Goal: Contribute content: Add original content to the website for others to see

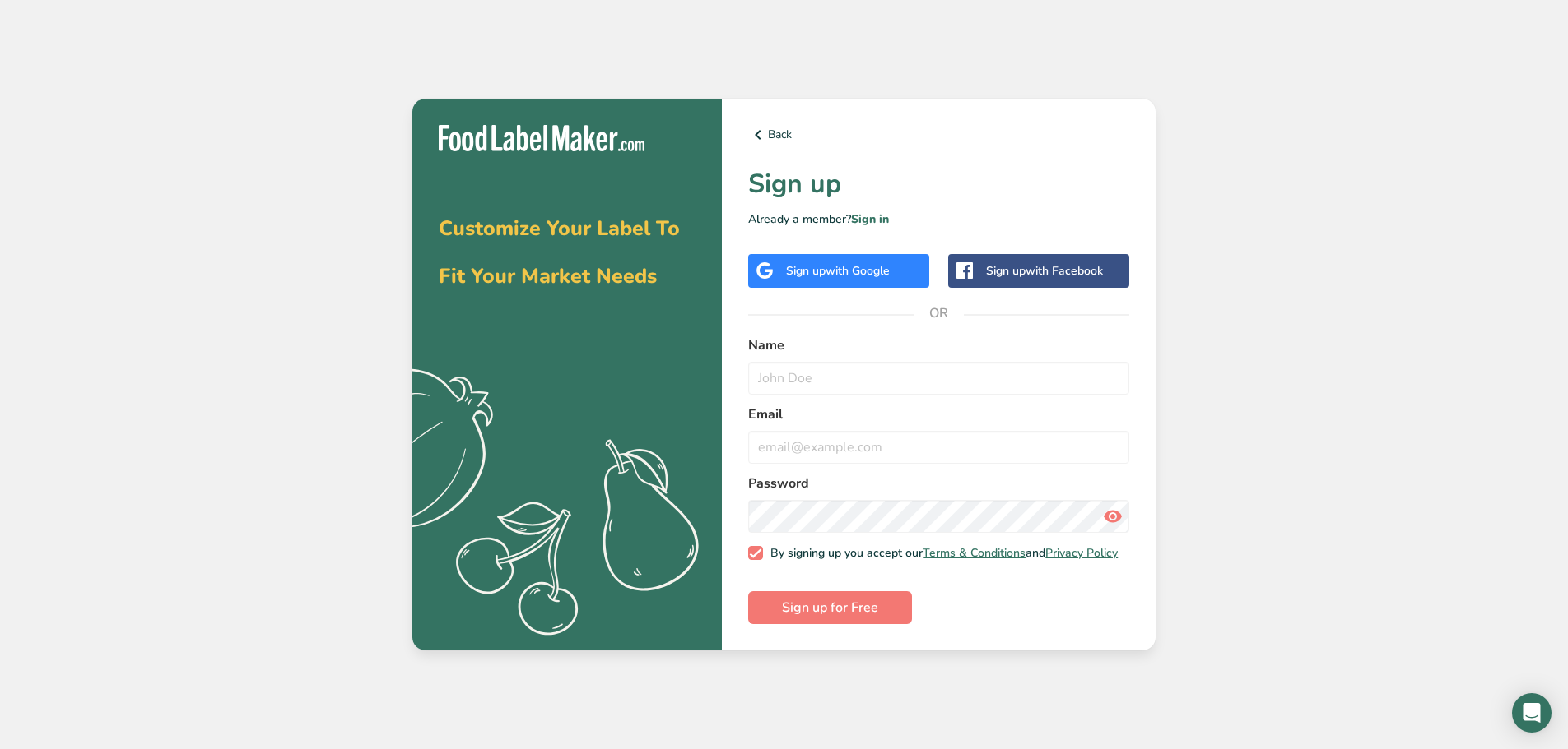
click at [837, 281] on div "Sign up with Google" at bounding box center [838, 271] width 181 height 34
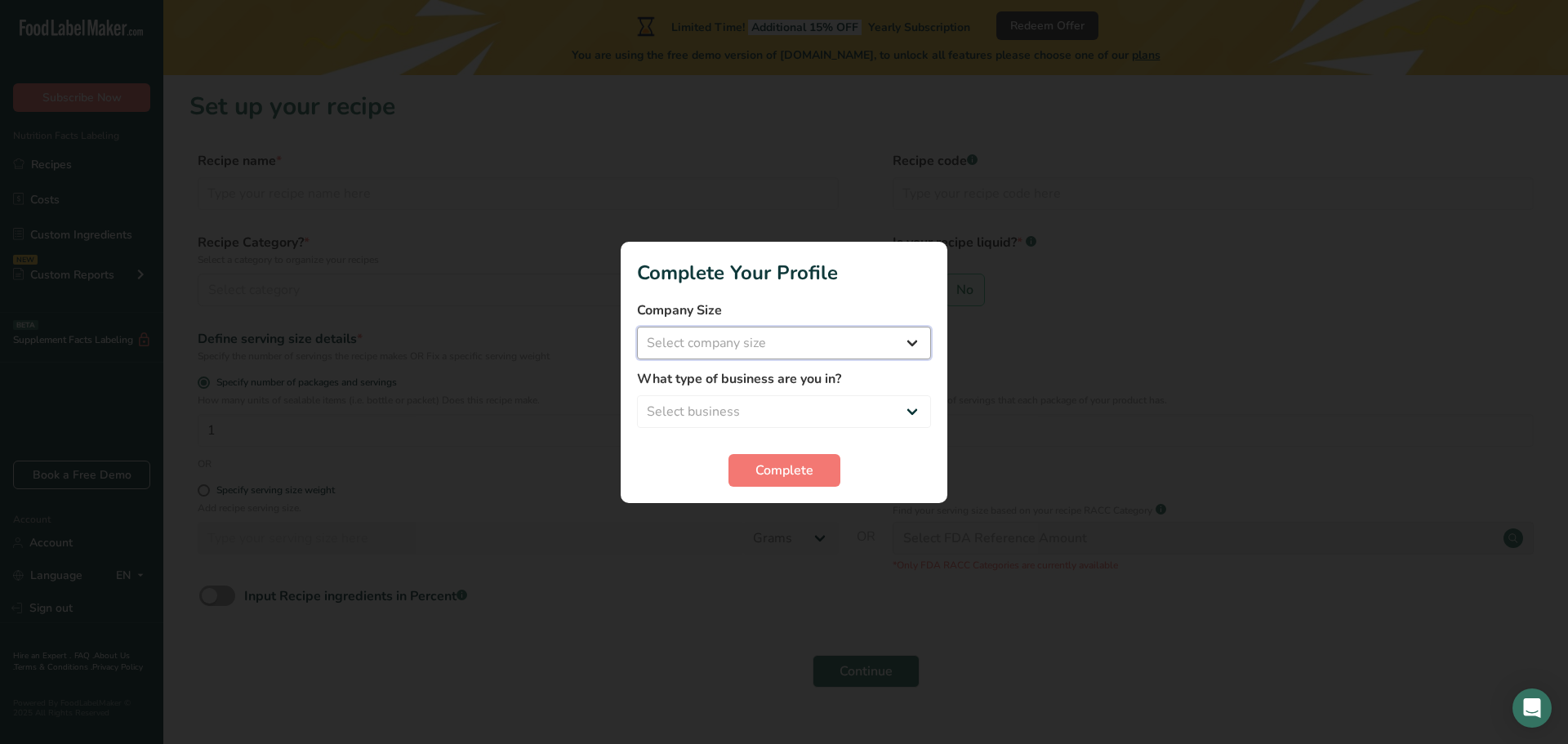
click at [729, 348] on select "Select company size Fewer than 10 Employees 10 to 50 Employees 51 to 500 Employ…" at bounding box center [784, 343] width 294 height 33
select select "2"
click at [637, 327] on select "Select company size Fewer than 10 Employees 10 to 50 Employees 51 to 500 Employ…" at bounding box center [784, 343] width 294 height 33
click at [781, 419] on select "Select business Packaged Food Manufacturer Restaurant & Cafe Bakery Meal Plans …" at bounding box center [784, 411] width 294 height 33
select select "8"
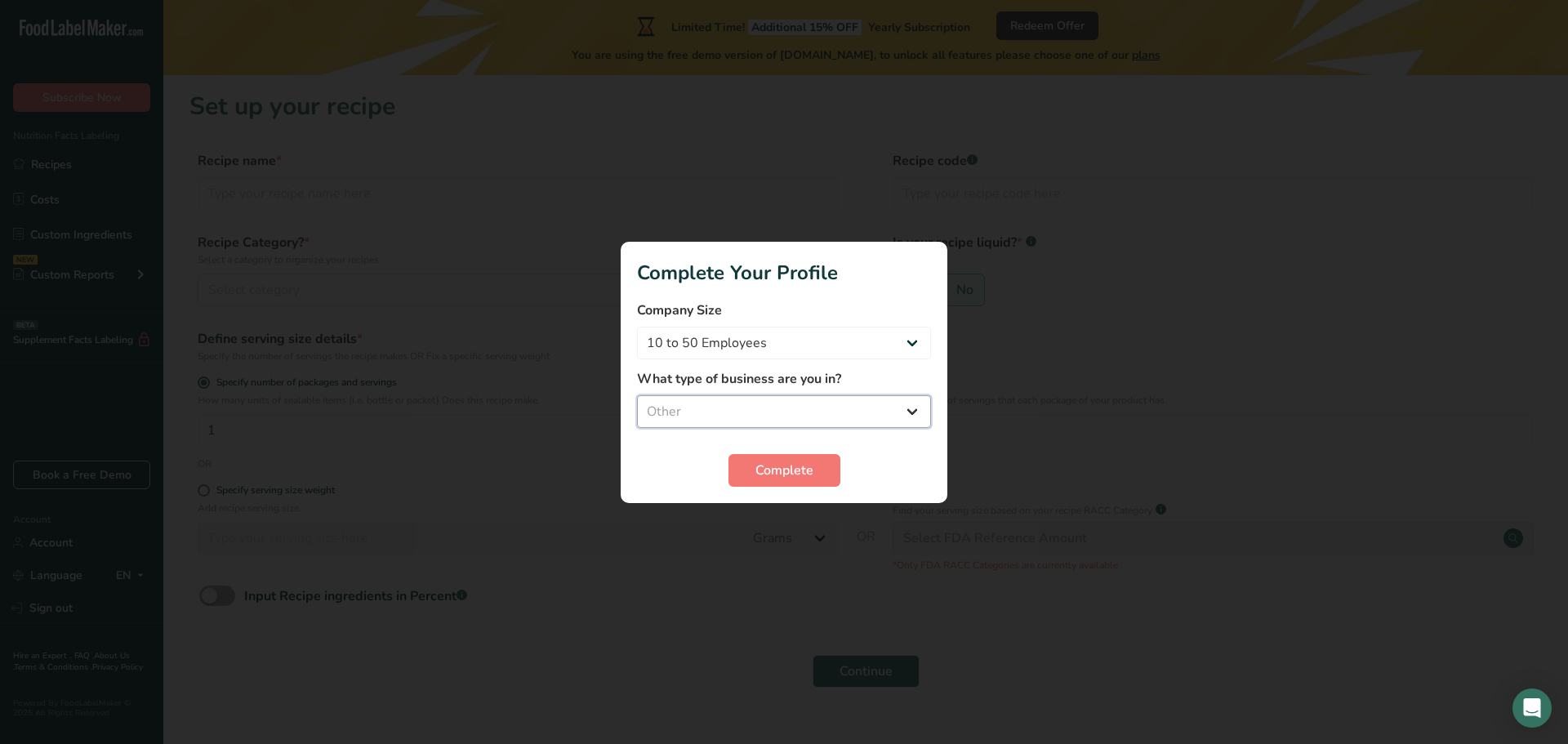
click at [637, 395] on select "Select business Packaged Food Manufacturer Restaurant & Cafe Bakery Meal Plans …" at bounding box center [784, 411] width 294 height 33
click at [792, 477] on span "Complete" at bounding box center [784, 470] width 58 height 19
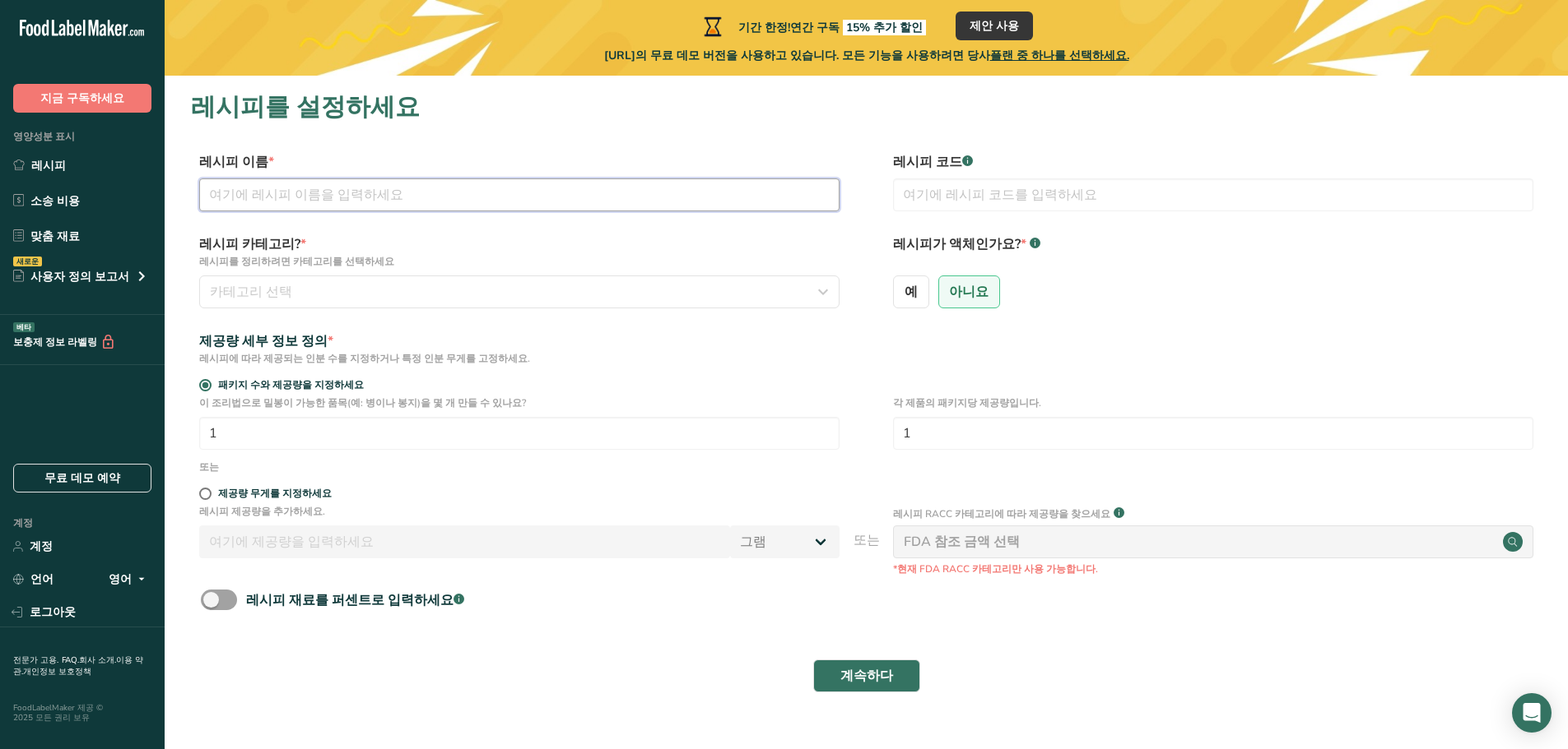
click at [433, 202] on input "text" at bounding box center [519, 195] width 641 height 33
type input "꽃"
type input "꽃송이버섯"
click at [406, 281] on button "카테고리 선택" at bounding box center [519, 292] width 641 height 33
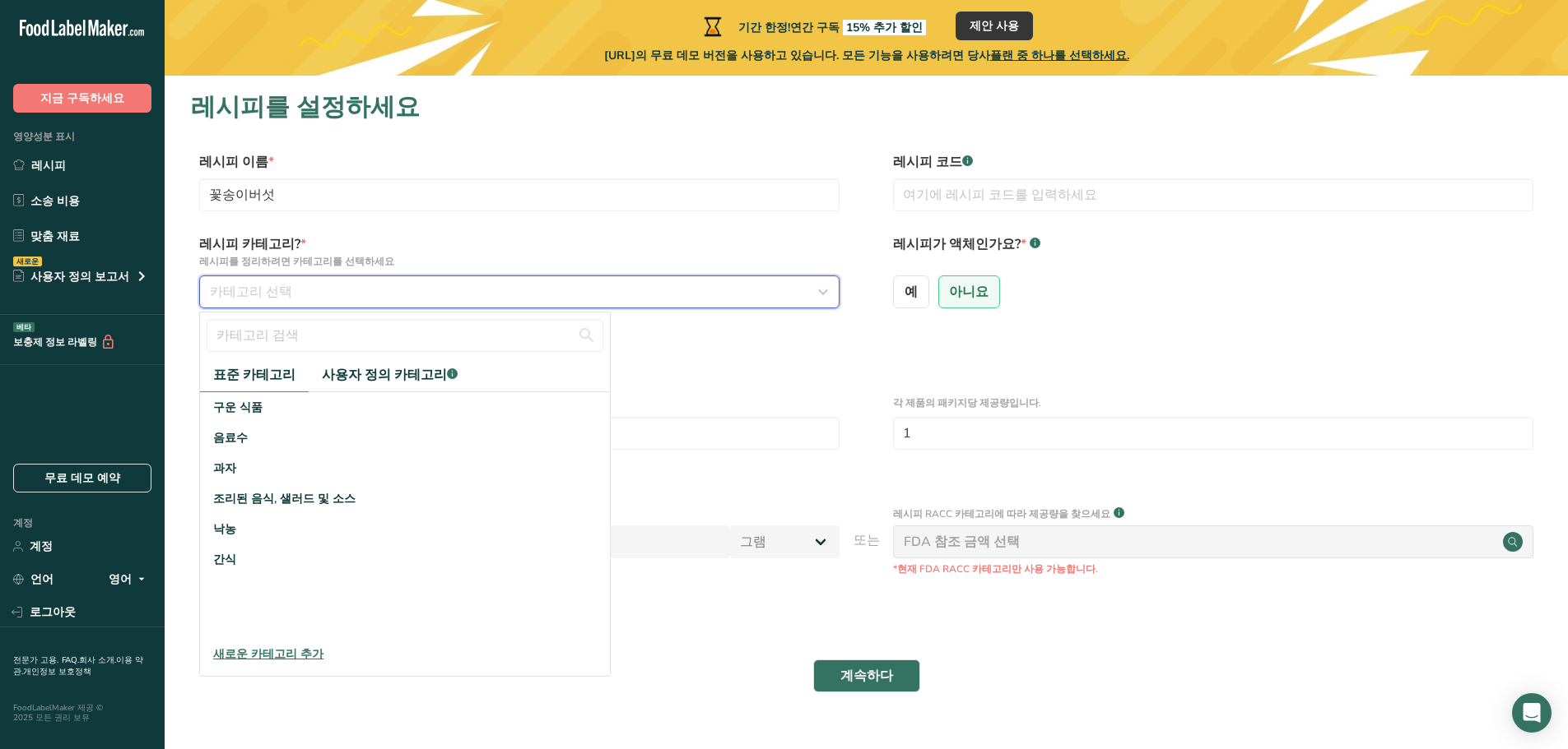
click at [392, 288] on div "카테고리 선택" at bounding box center [515, 291] width 609 height 19
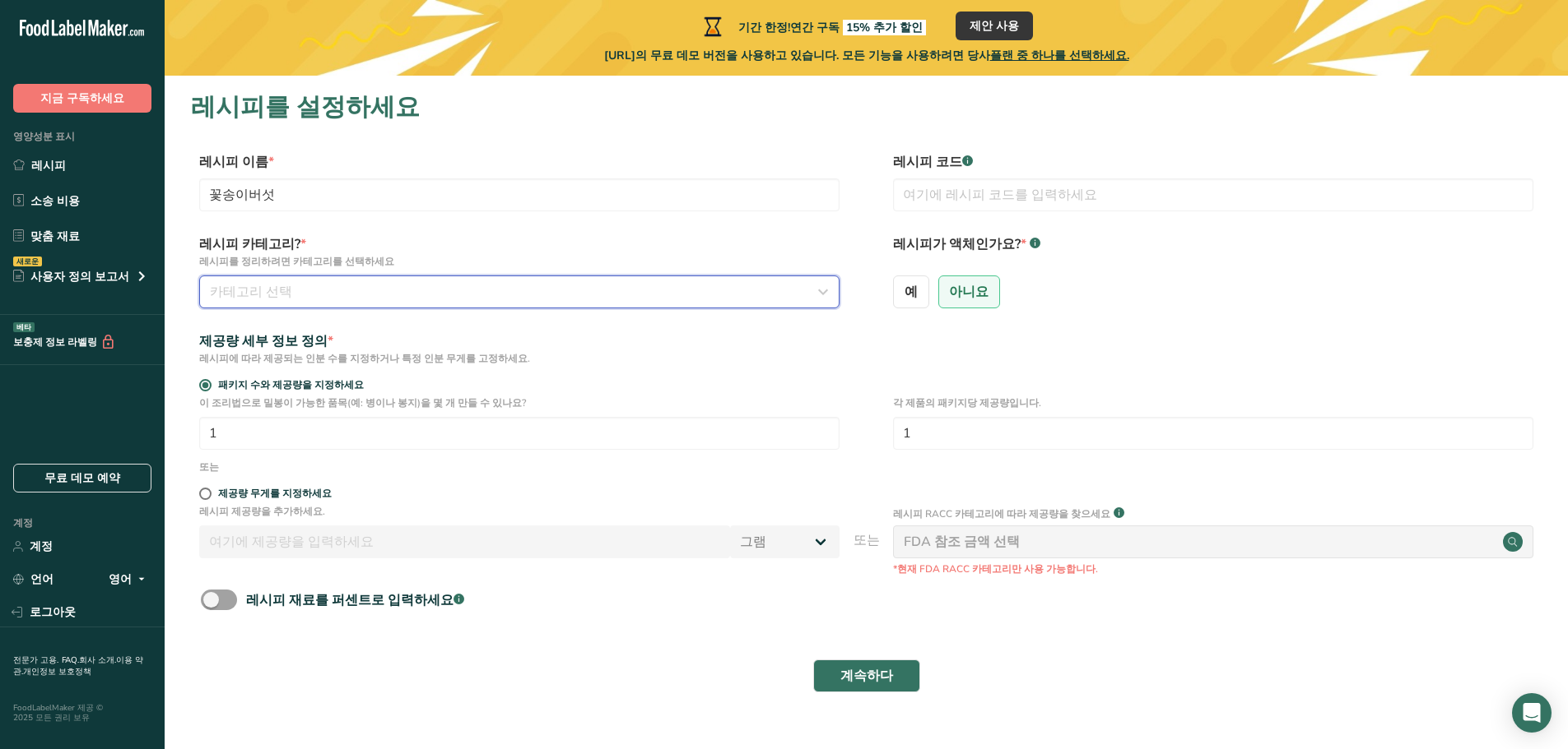
click at [392, 288] on div "카테고리 선택" at bounding box center [515, 291] width 609 height 19
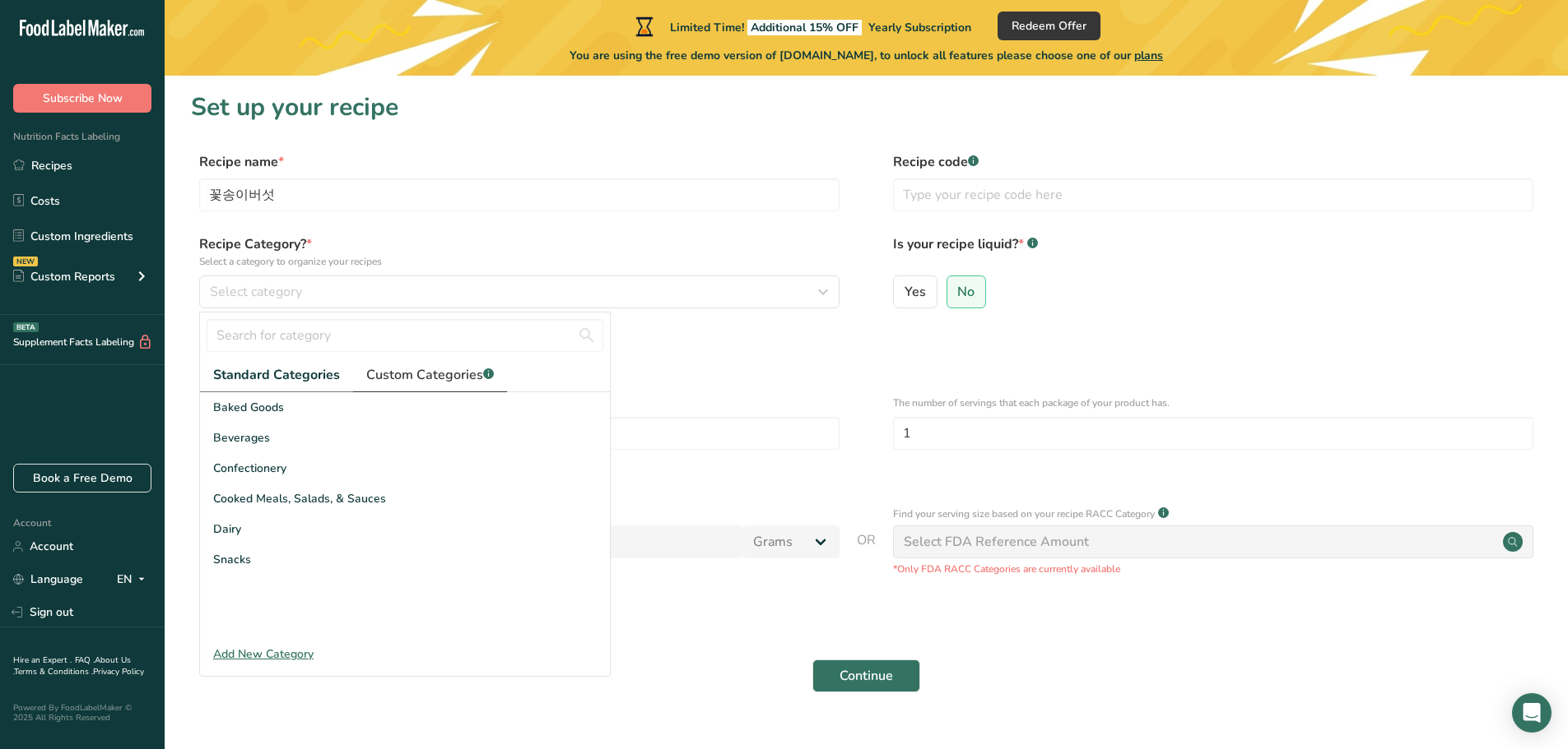
click at [419, 369] on span "Custom Categories .a-a{fill:#347362;}.b-a{fill:#fff;}" at bounding box center [430, 374] width 127 height 19
click at [287, 380] on span "Standard Categories" at bounding box center [276, 374] width 125 height 19
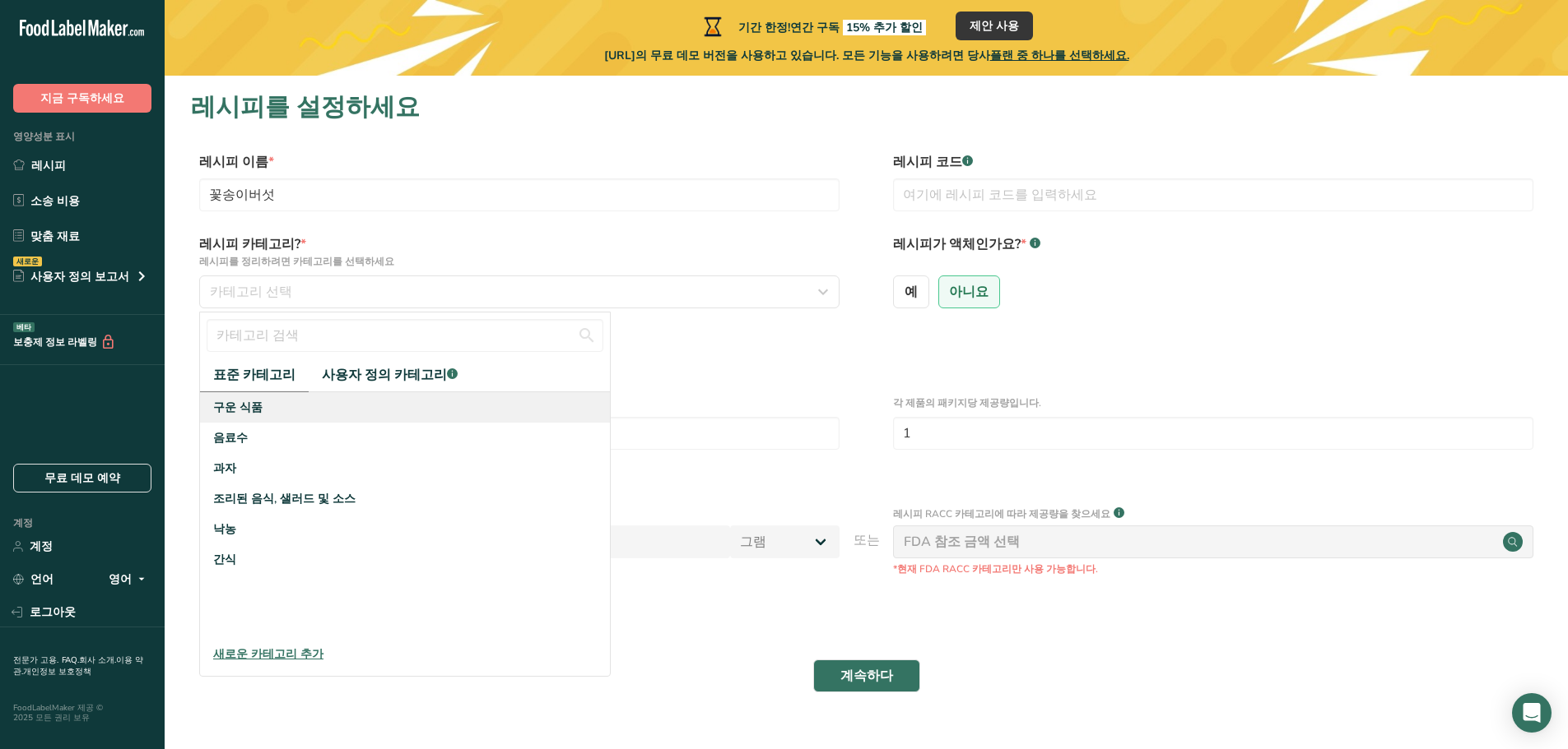
click at [282, 412] on div "구운 식품" at bounding box center [405, 407] width 410 height 30
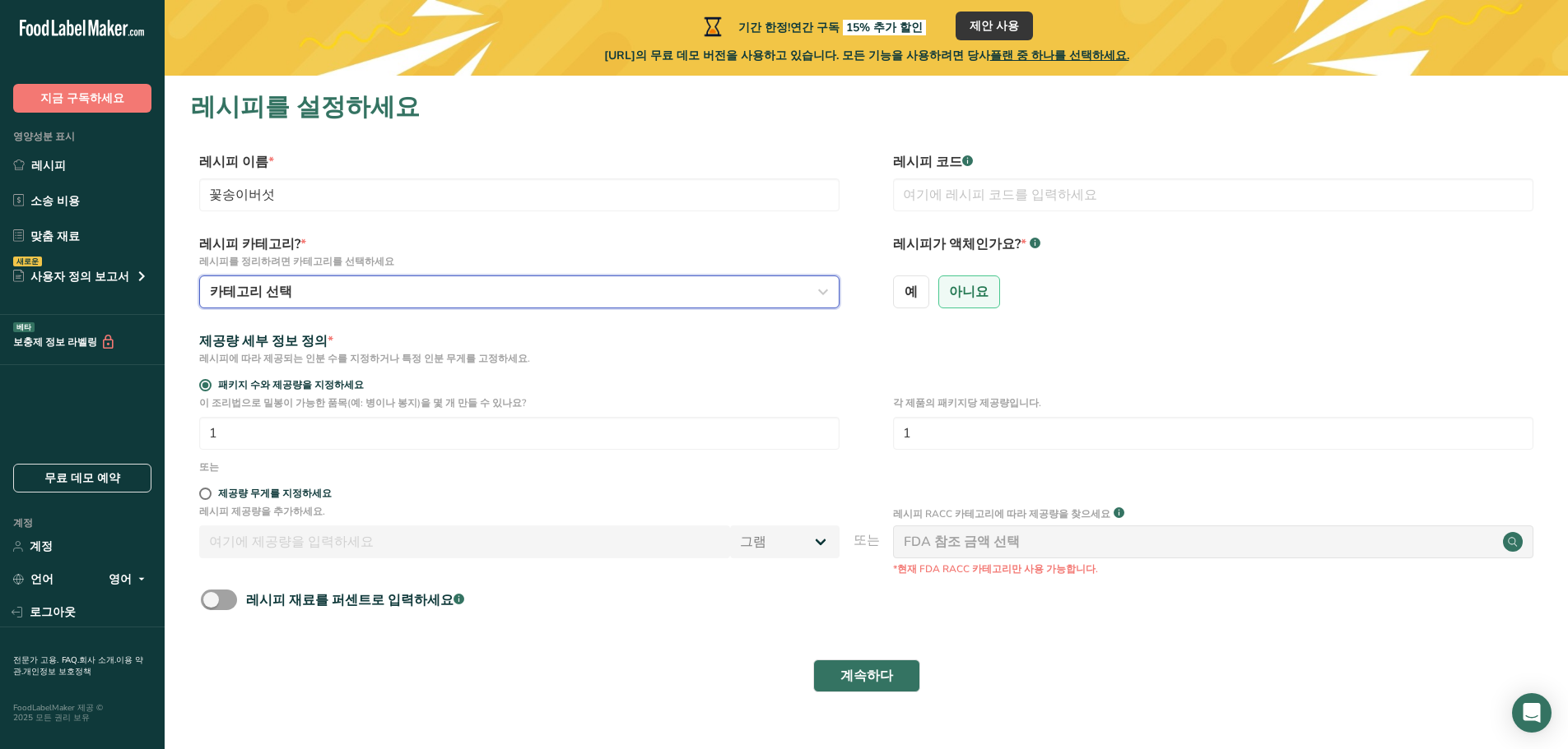
click at [358, 298] on div "카테고리 선택" at bounding box center [515, 291] width 609 height 19
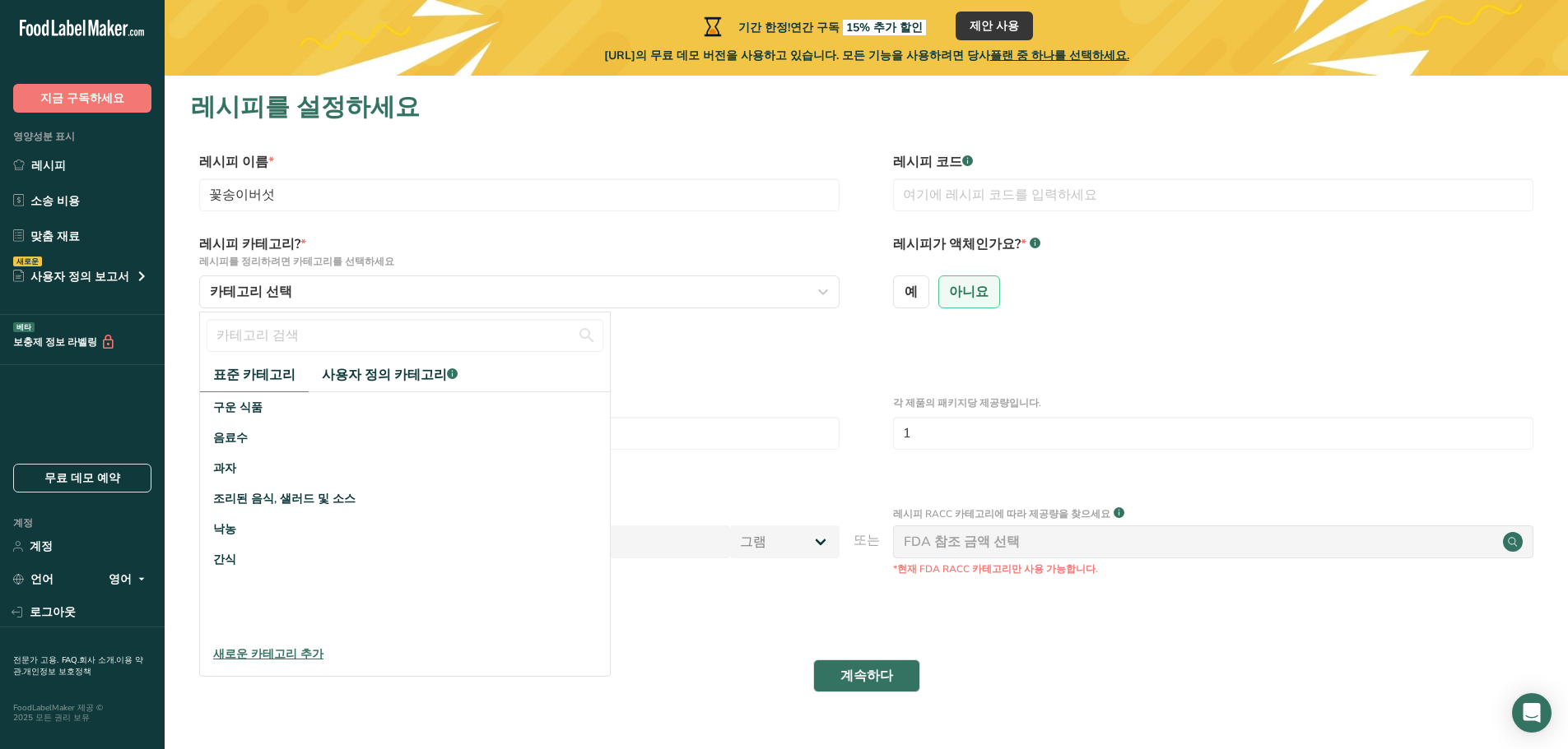
click at [756, 369] on form "레시피 이름 * 꽃송이버섯 레시피 코드 .a-a{fill:#347362;}.b-a{fill:#fff;} 레시피 카테고리? * 레시피를 정리하려…" at bounding box center [866, 427] width 1350 height 550
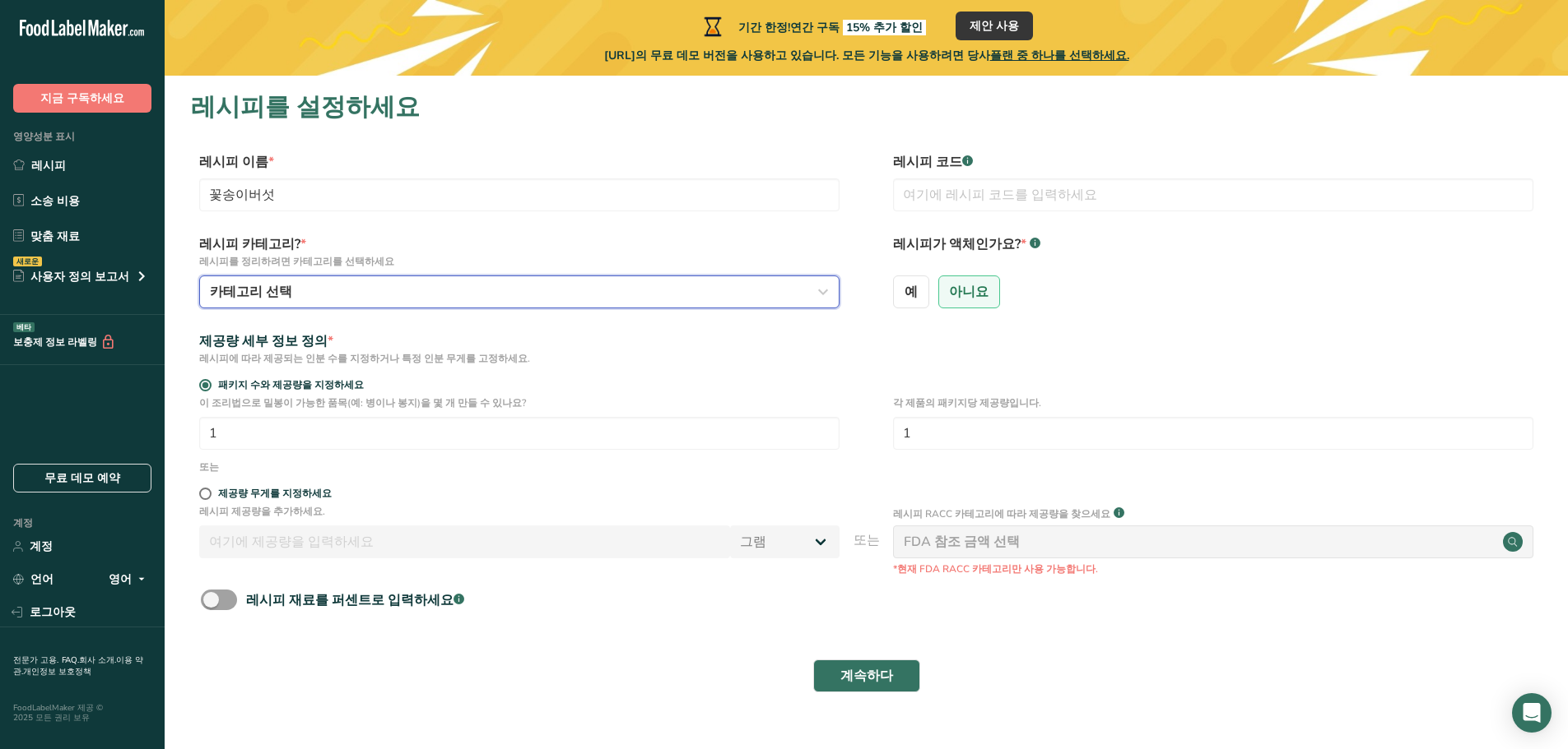
click at [367, 298] on div "카테고리 선택" at bounding box center [515, 291] width 609 height 19
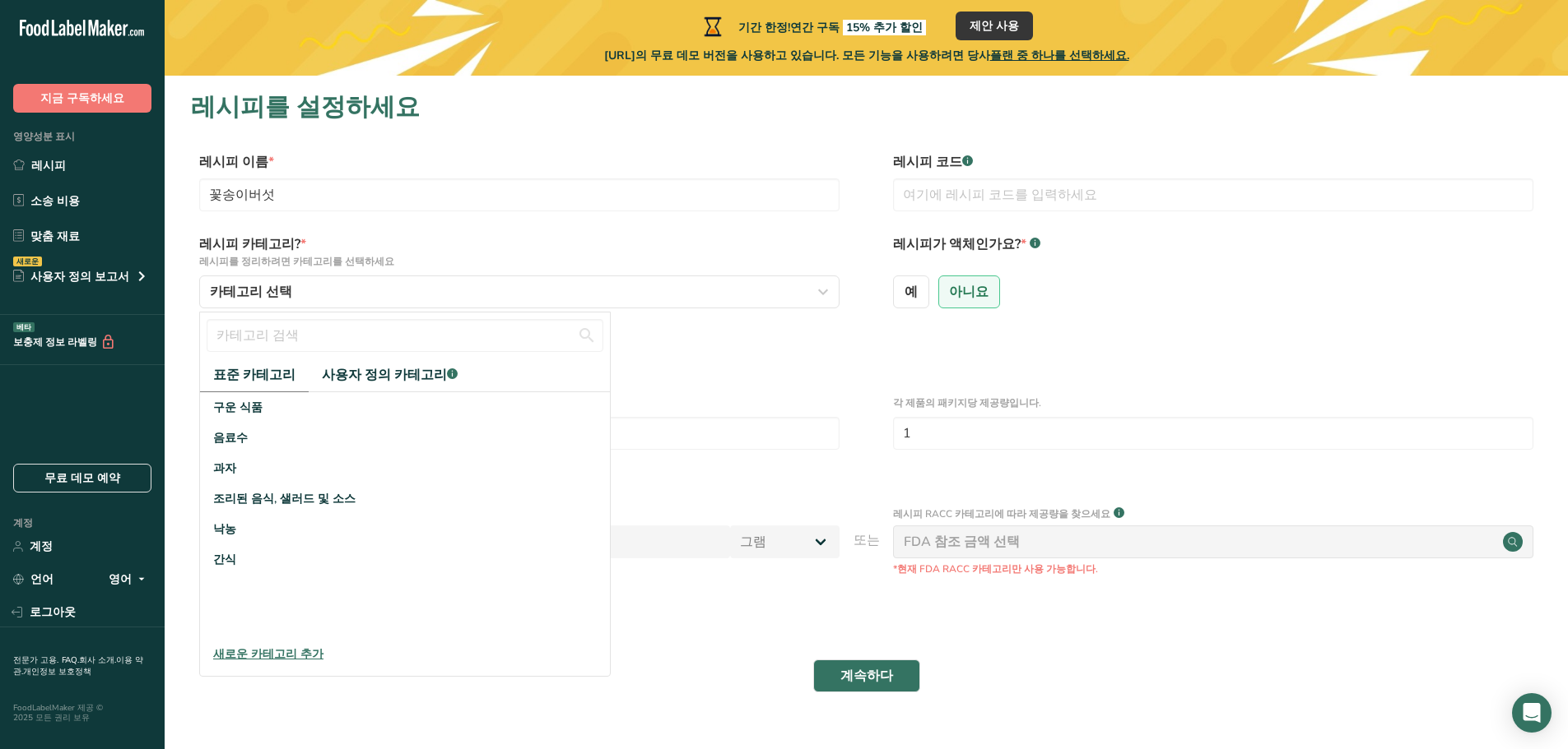
click at [260, 656] on font "새로운 카테고리 추가" at bounding box center [268, 654] width 111 height 16
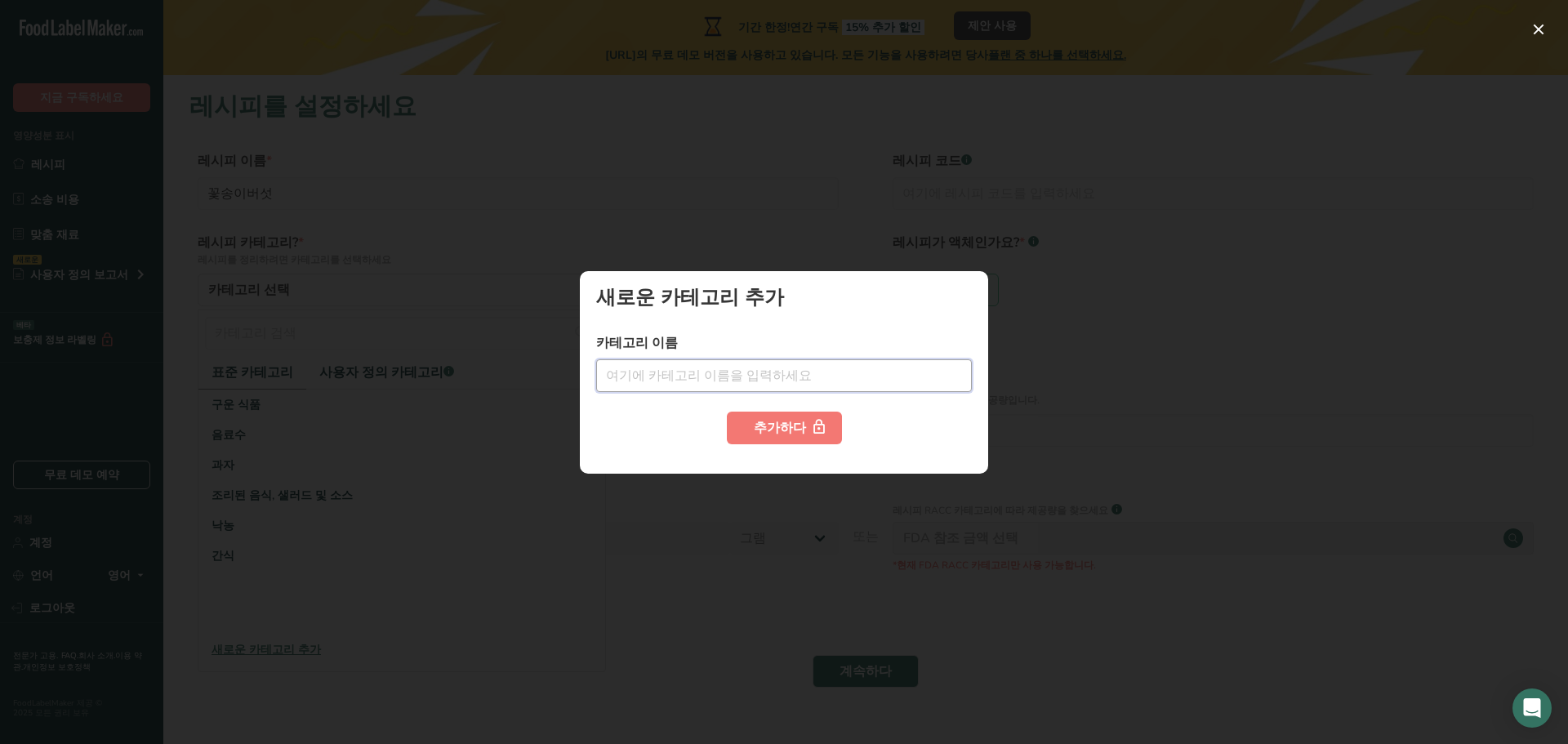
click at [775, 382] on input "text" at bounding box center [784, 375] width 376 height 33
type input "ㄹ"
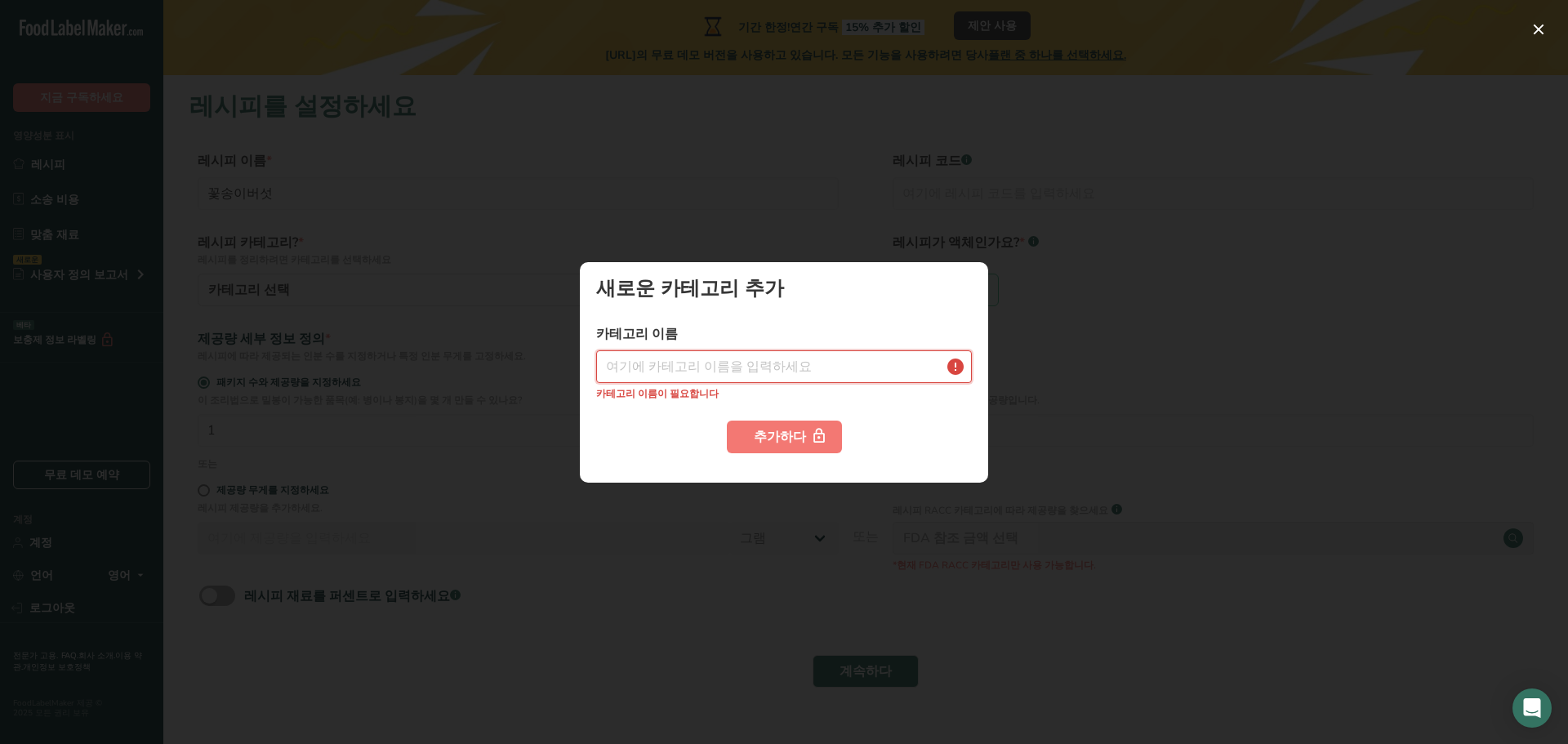
type input "ㄹ"
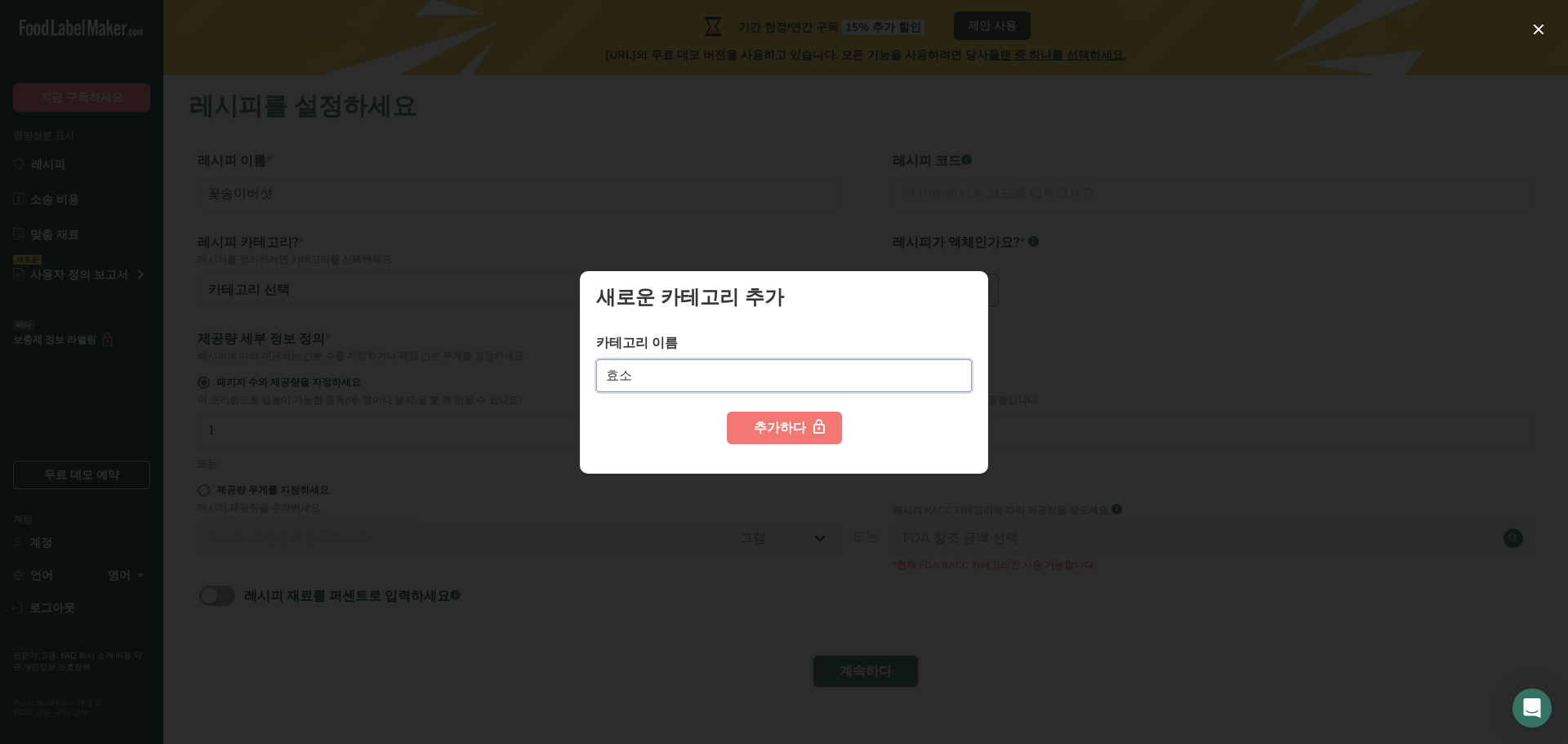
type input "효소"
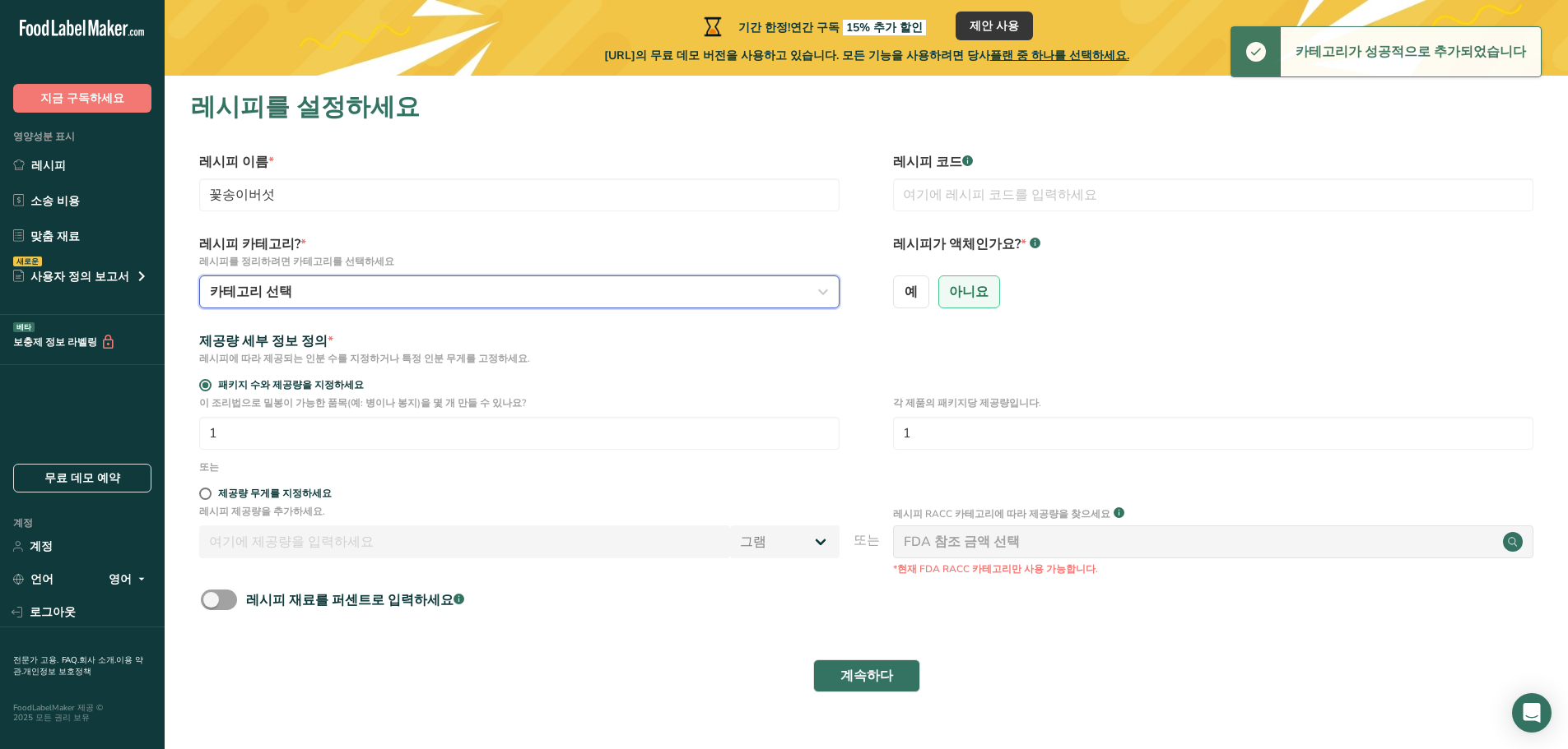
click at [460, 302] on button "카테고리 선택" at bounding box center [519, 292] width 641 height 33
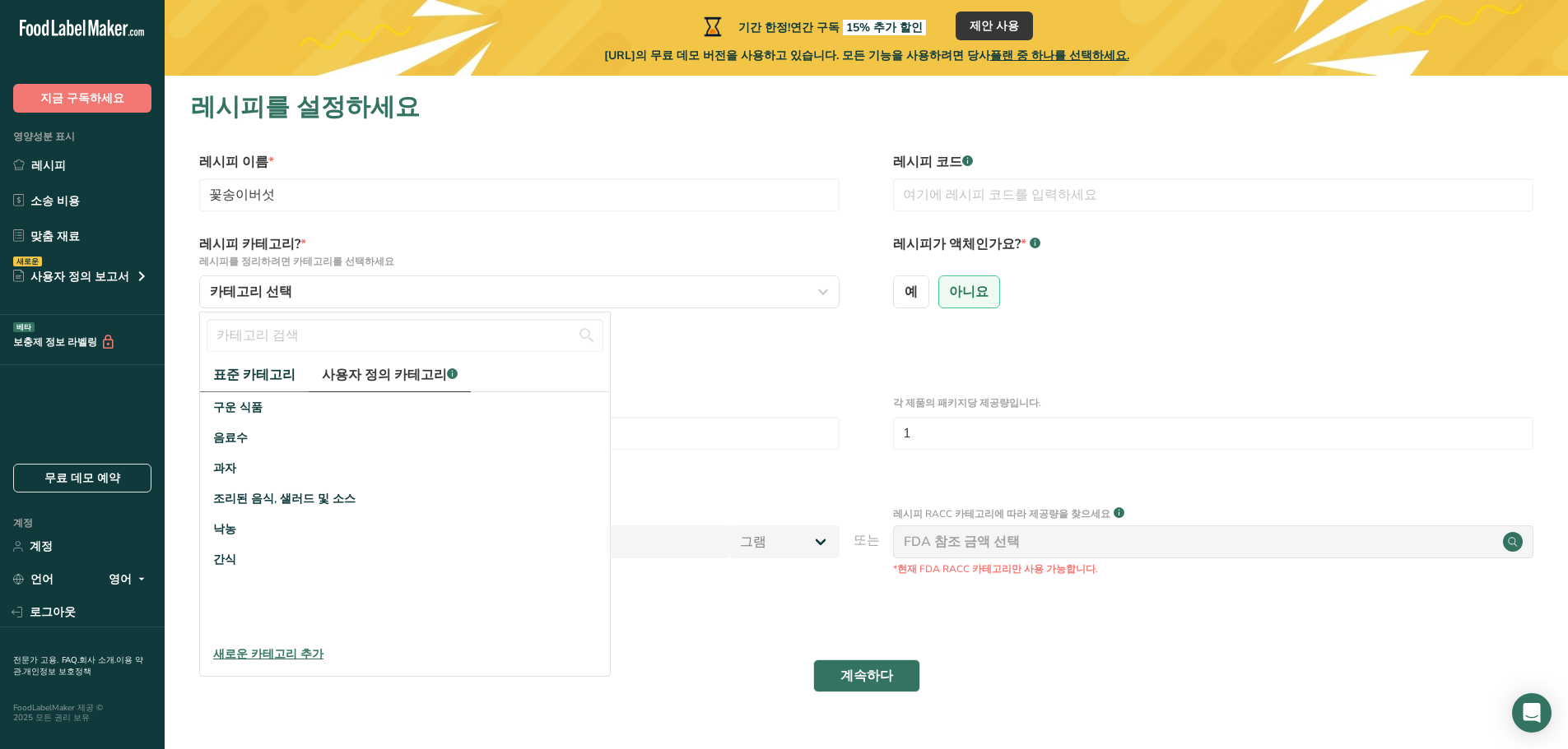
click at [378, 374] on font "사용자 정의 카테고리" at bounding box center [384, 374] width 125 height 18
click at [233, 369] on font "표준 카테고리" at bounding box center [255, 374] width 83 height 18
click at [248, 407] on font "구운 식품" at bounding box center [238, 407] width 50 height 16
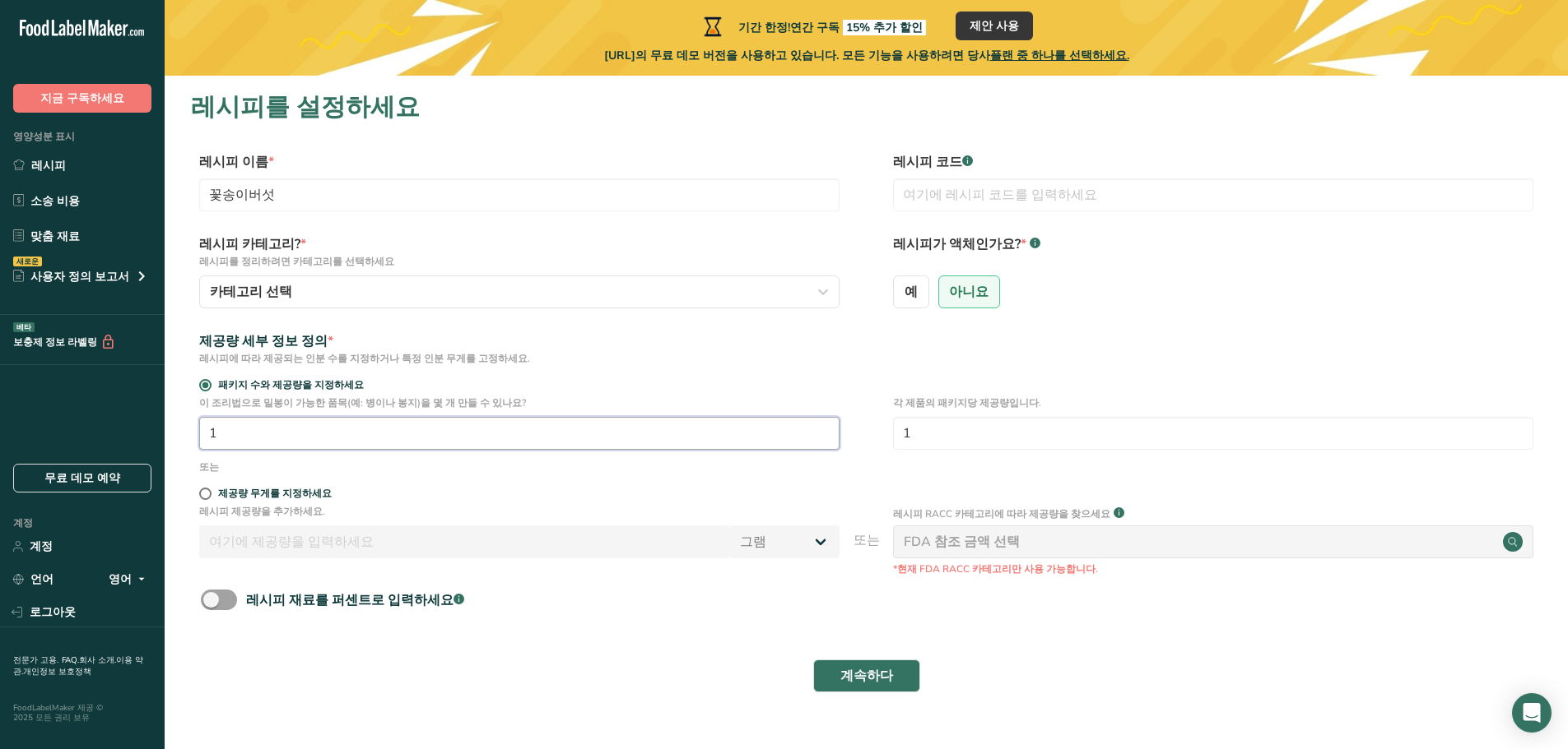
drag, startPoint x: 257, startPoint y: 431, endPoint x: 156, endPoint y: 435, distance: 101.1
click at [156, 435] on div ".a-20{fill:#fff;} 지금 구독하세요 영양성분 표시 레시피 소송 비용 맞춤 재료 새로운 사용자 정의 보고서 메뉴 라벨 [DEMOGR…" at bounding box center [784, 391] width 1568 height 781
drag, startPoint x: 357, startPoint y: 427, endPoint x: 0, endPoint y: 413, distance: 357.3
click at [0, 413] on div ".a-20{fill:#fff;} 지금 구독하세요 영양성분 표시 레시피 소송 비용 맞춤 재료 새로운 사용자 정의 보고서 메뉴 라벨 [DEMOGR…" at bounding box center [784, 391] width 1568 height 781
type input "90"
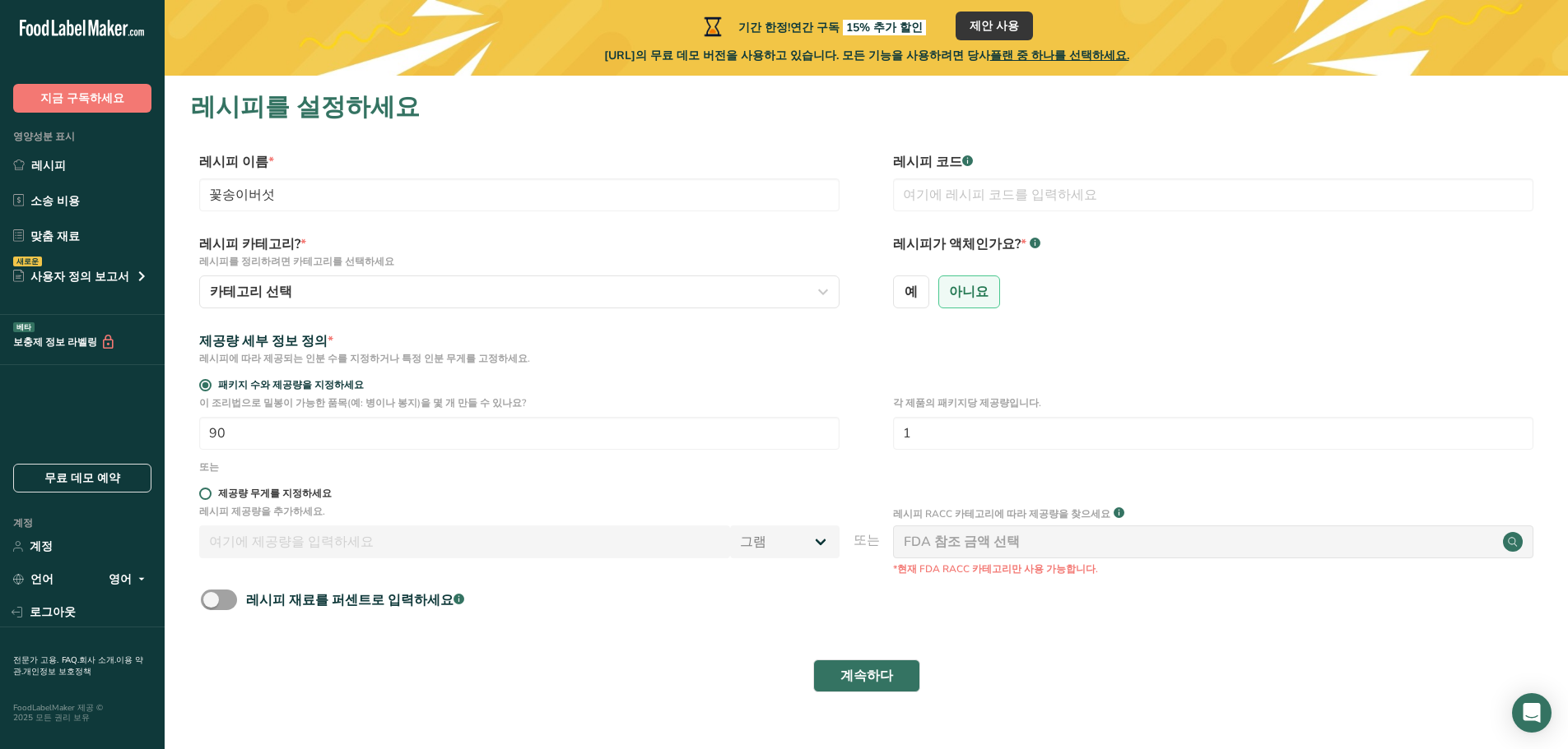
click at [228, 496] on font "제공량 무게를 지정하세요" at bounding box center [274, 493] width 114 height 13
click at [210, 496] on input "제공량 무게를 지정하세요" at bounding box center [204, 493] width 11 height 11
radio input "true"
radio input "false"
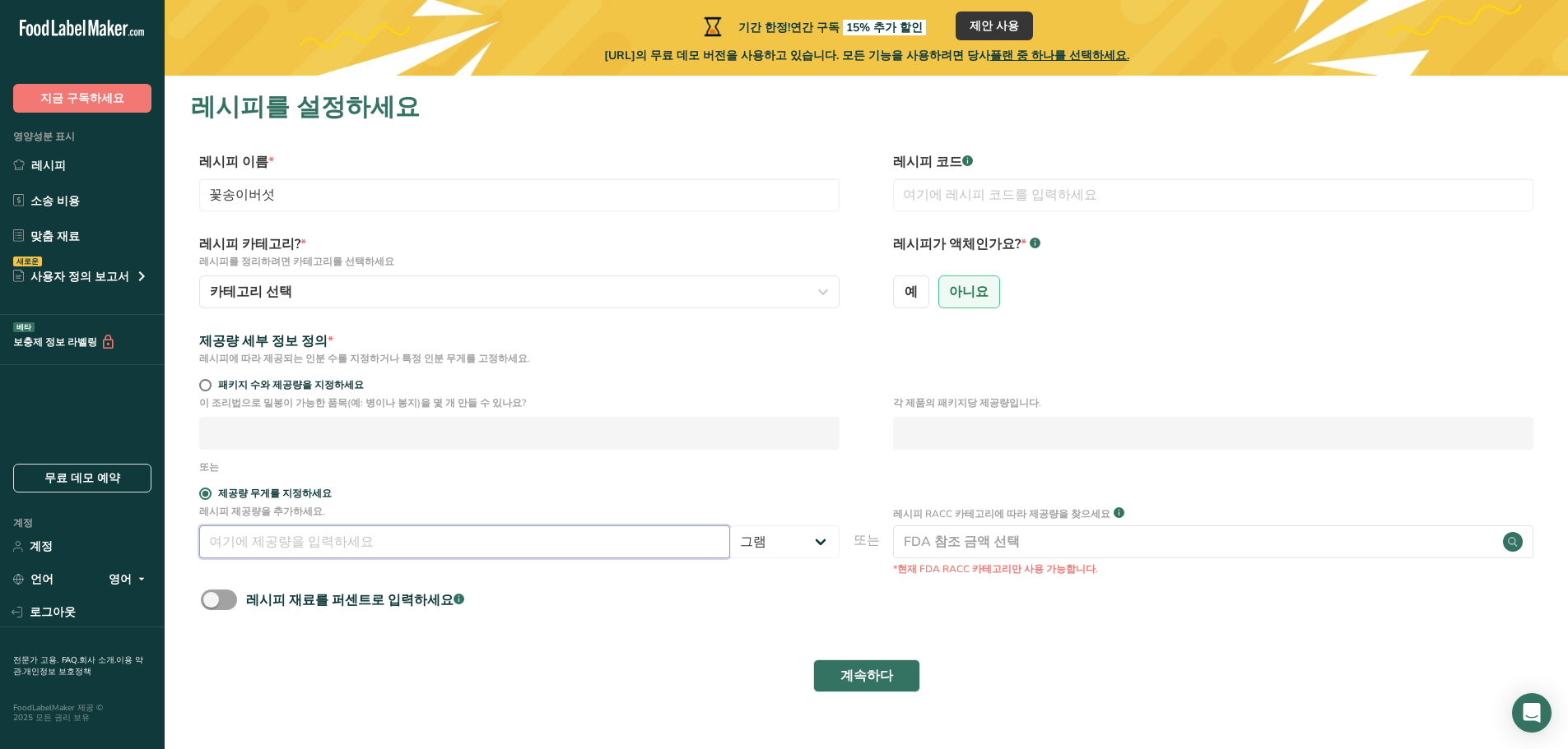
click at [262, 550] on input "number" at bounding box center [464, 542] width 531 height 33
click at [236, 384] on font "패키지 수와 제공량을 지정하세요" at bounding box center [290, 385] width 146 height 13
click at [210, 384] on input "패키지 수와 제공량을 지정하세요" at bounding box center [204, 385] width 11 height 11
radio input "true"
radio input "false"
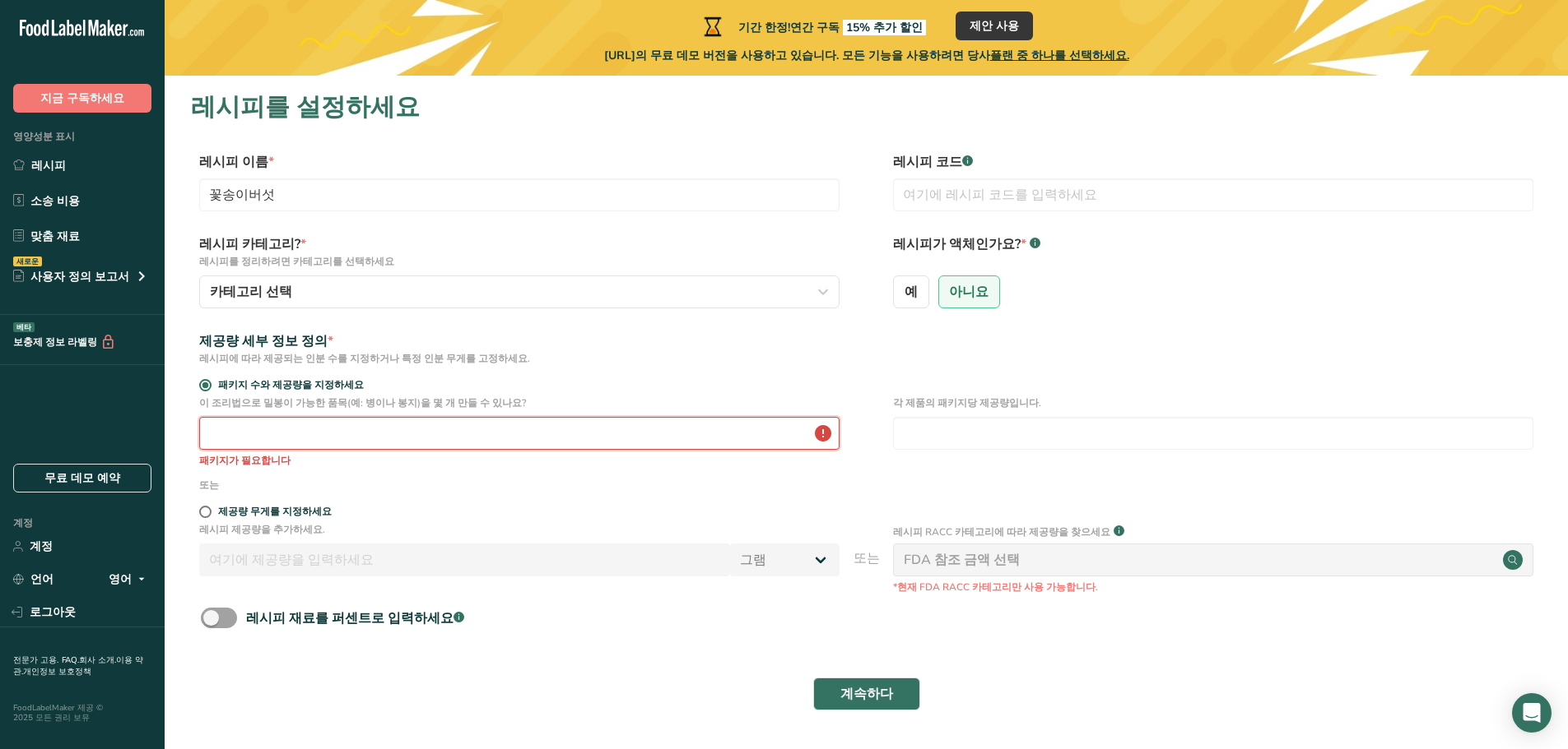
click at [294, 423] on input "number" at bounding box center [519, 433] width 641 height 33
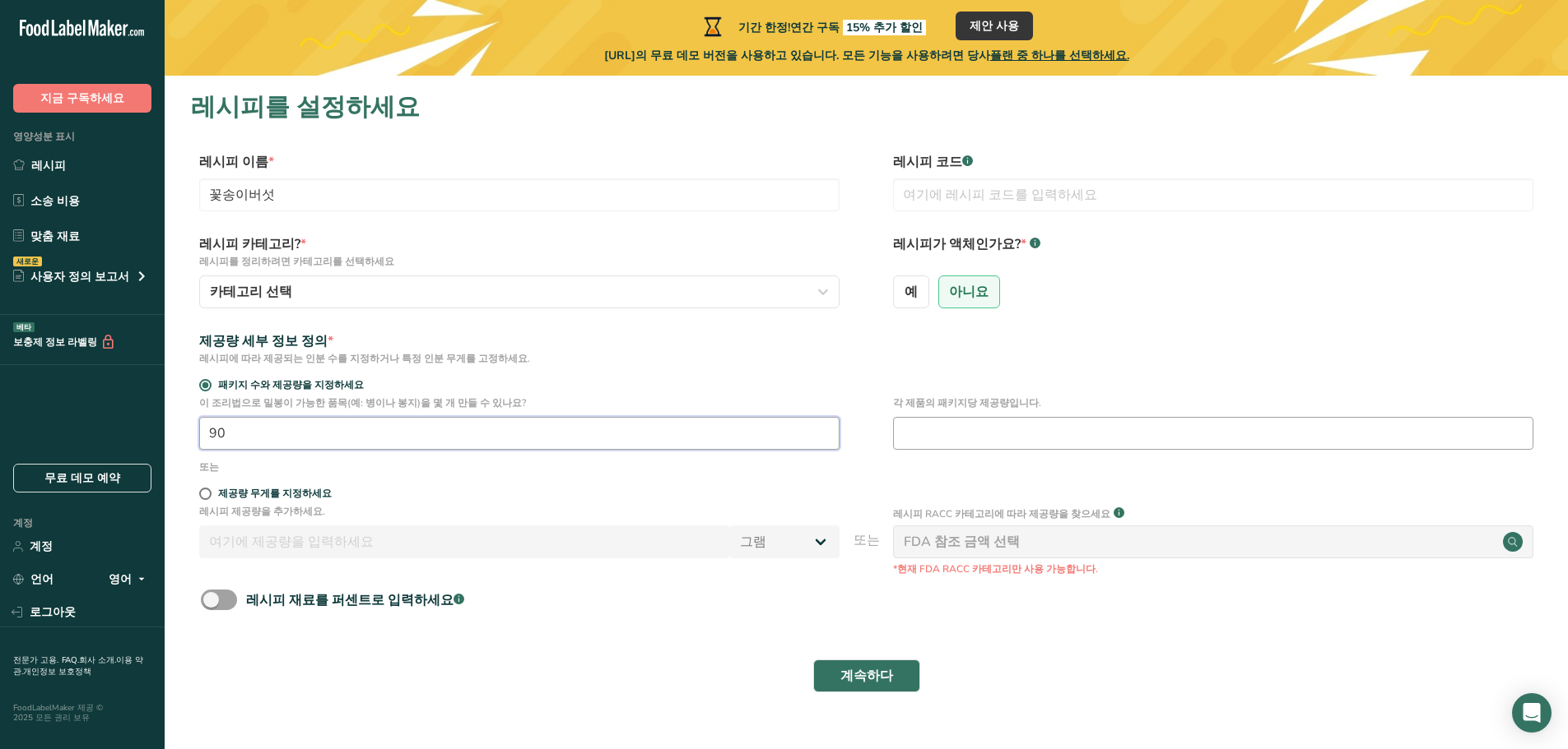
type input "90"
click at [1054, 434] on input "number" at bounding box center [1213, 433] width 641 height 33
type input "4.5"
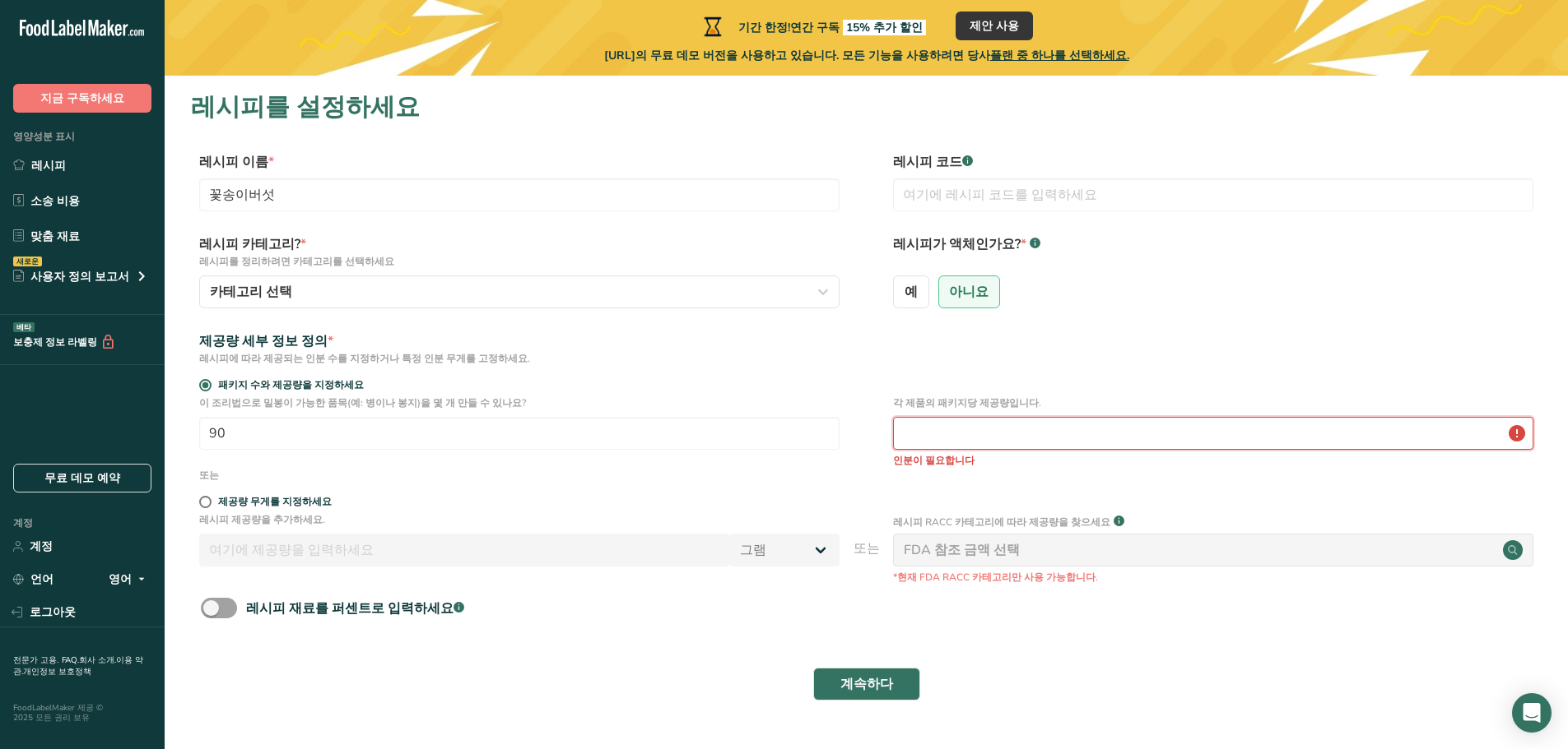
type input "4.5"
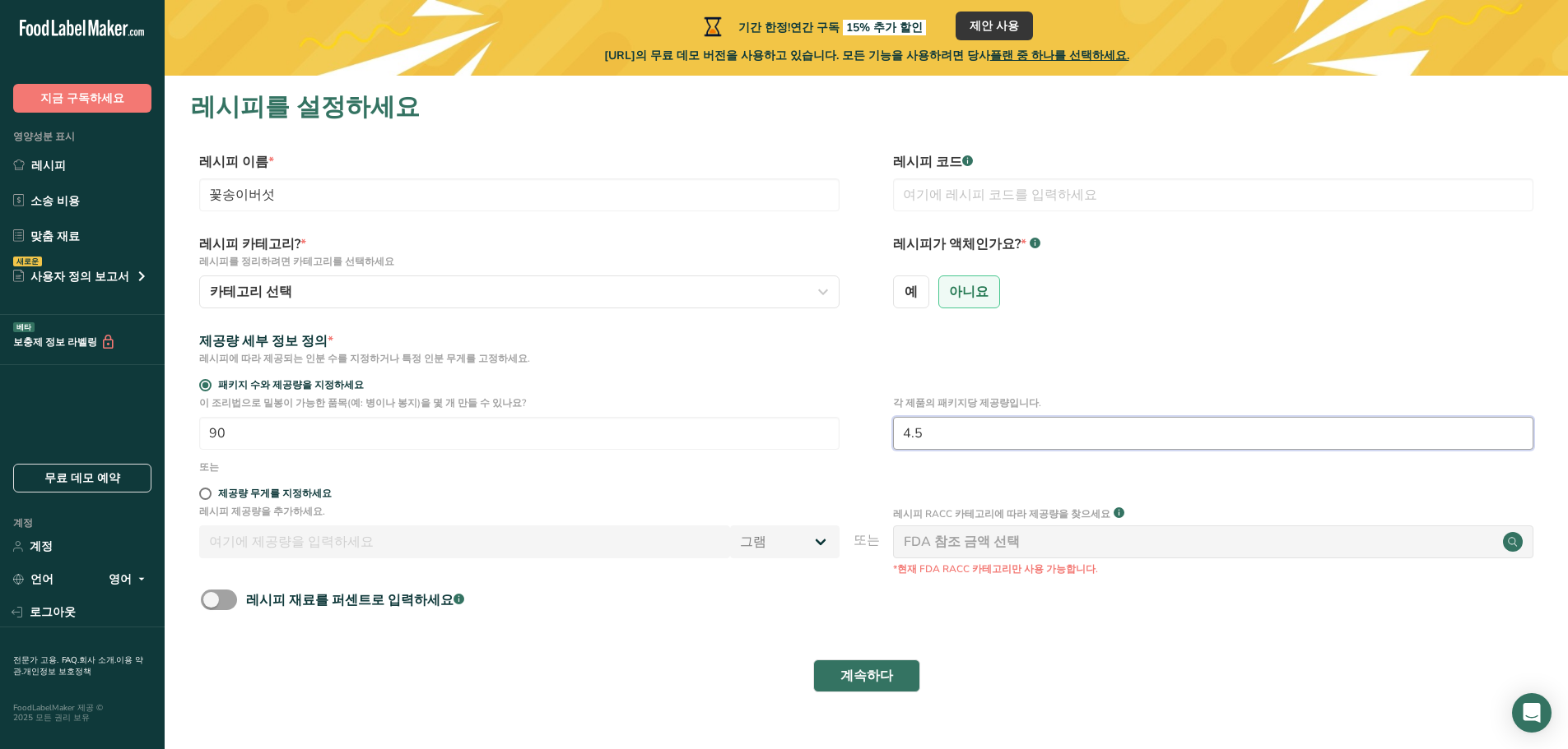
drag, startPoint x: 1054, startPoint y: 434, endPoint x: 745, endPoint y: 455, distance: 309.7
click at [745, 455] on div "이 조리법으로 밀봉이 가능한 품목(예: 병이나 봉지)을 몇 개 만들 수 있나요? 90 각 제품의 패키지당 제공량입니다. 4.5" at bounding box center [866, 428] width 1350 height 64
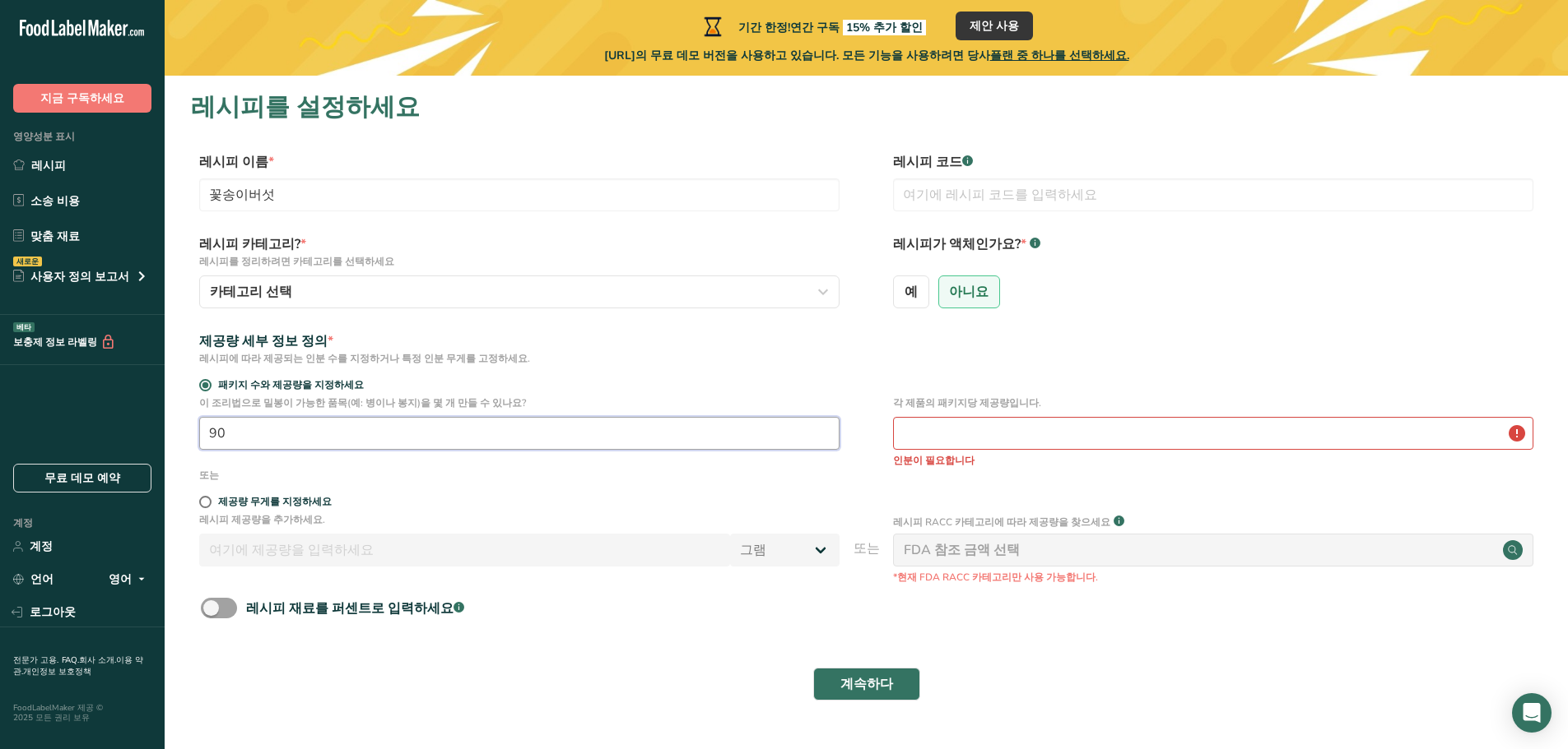
drag, startPoint x: 506, startPoint y: 428, endPoint x: 0, endPoint y: 405, distance: 506.5
click at [0, 405] on div ".a-20{fill:#fff;} 지금 구독하세요 영양성분 표시 레시피 소송 비용 맞춤 재료 새로운 사용자 정의 보고서 메뉴 라벨 [DEMOGR…" at bounding box center [784, 395] width 1568 height 789
type input "1"
click at [296, 512] on div "제공량 무게를 지정하세요" at bounding box center [519, 504] width 641 height 17
click at [297, 503] on font "제공량 무게를 지정하세요" at bounding box center [274, 502] width 114 height 13
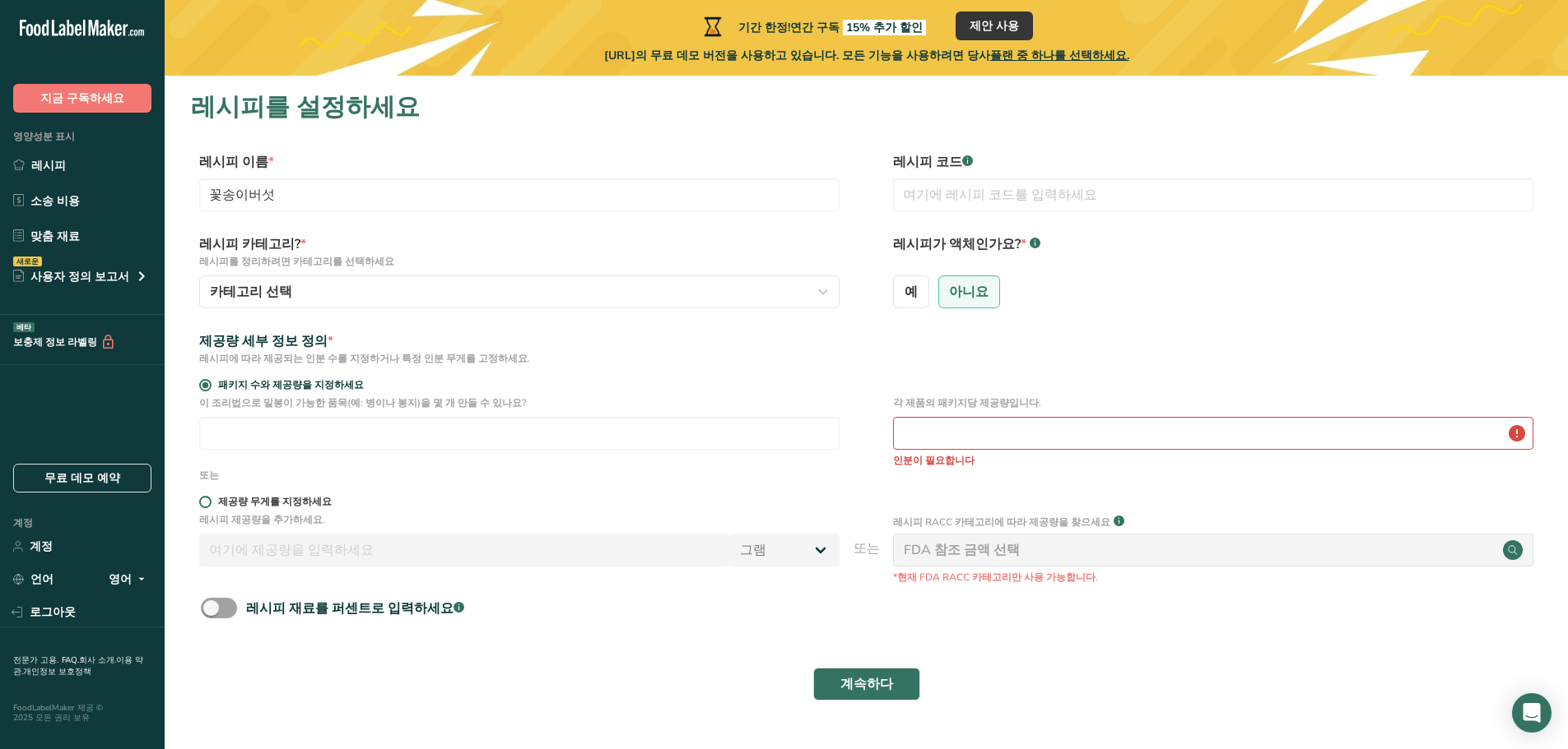
click at [210, 503] on input "제공량 무게를 지정하세요" at bounding box center [204, 502] width 11 height 11
radio input "true"
radio input "false"
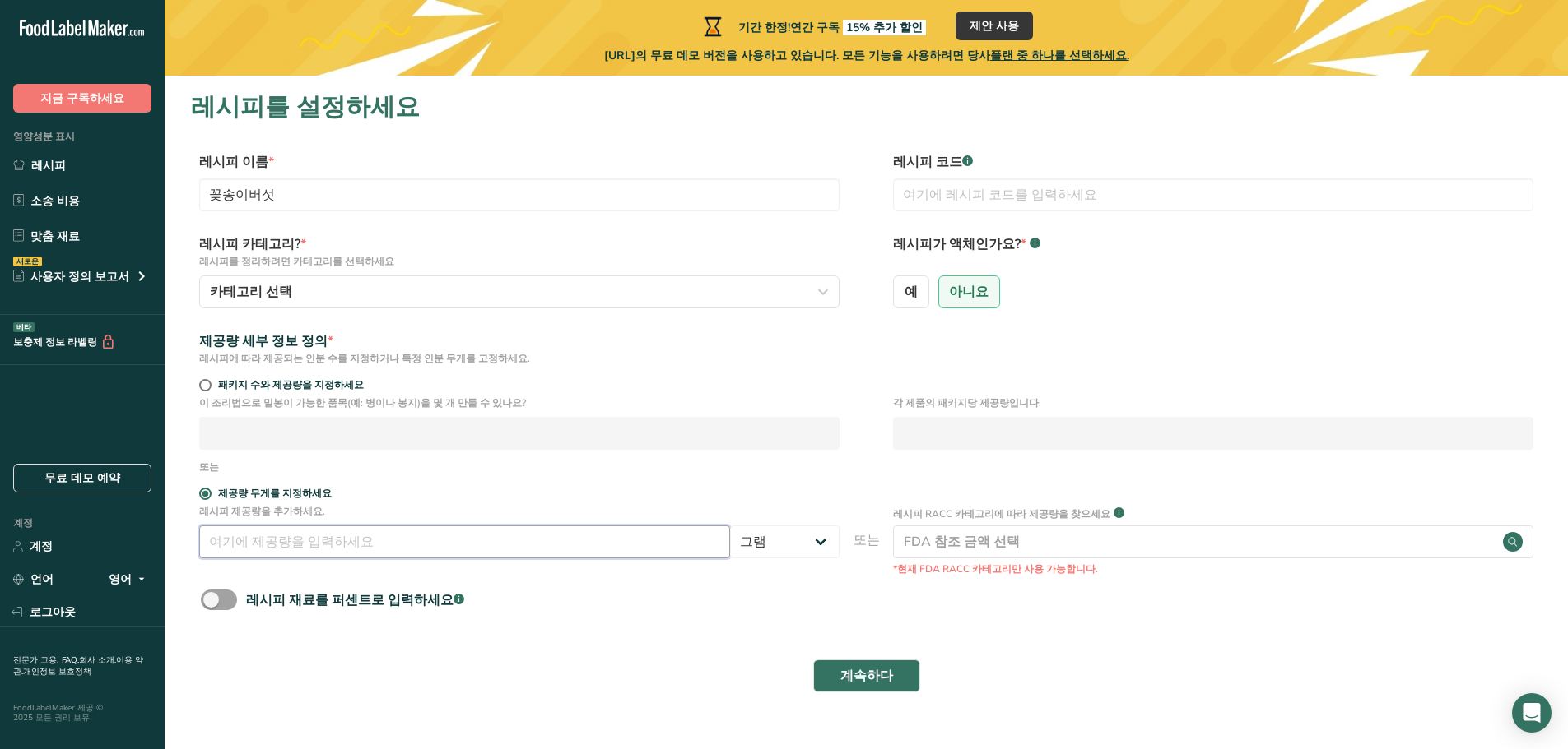
click at [305, 538] on input "number" at bounding box center [464, 542] width 531 height 33
type input "4.5"
click at [1065, 187] on input "text" at bounding box center [1213, 195] width 641 height 33
click at [965, 159] on rect at bounding box center [967, 160] width 11 height 11
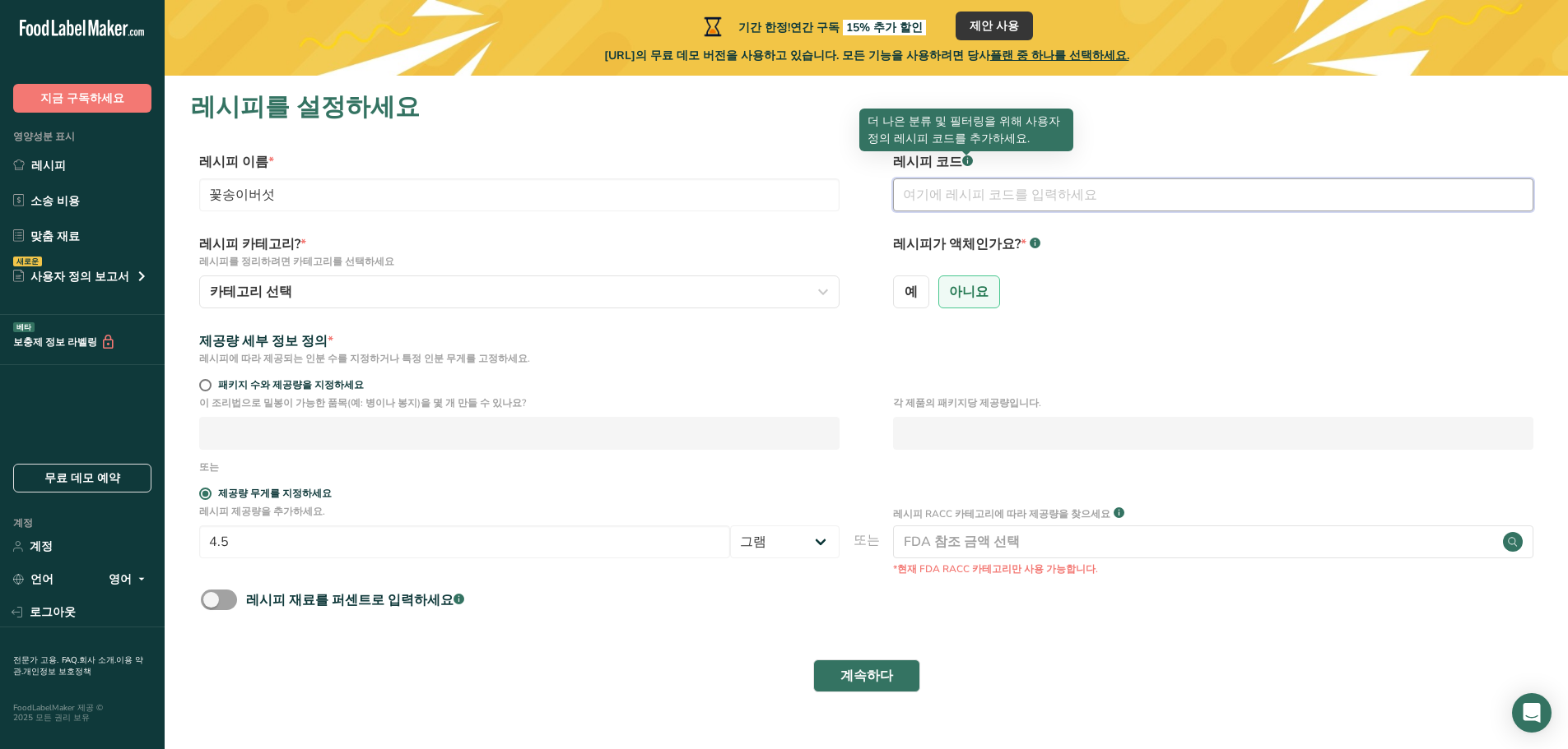
click at [960, 182] on input "text" at bounding box center [1213, 195] width 641 height 33
click at [506, 298] on div "카테고리 선택" at bounding box center [515, 291] width 609 height 19
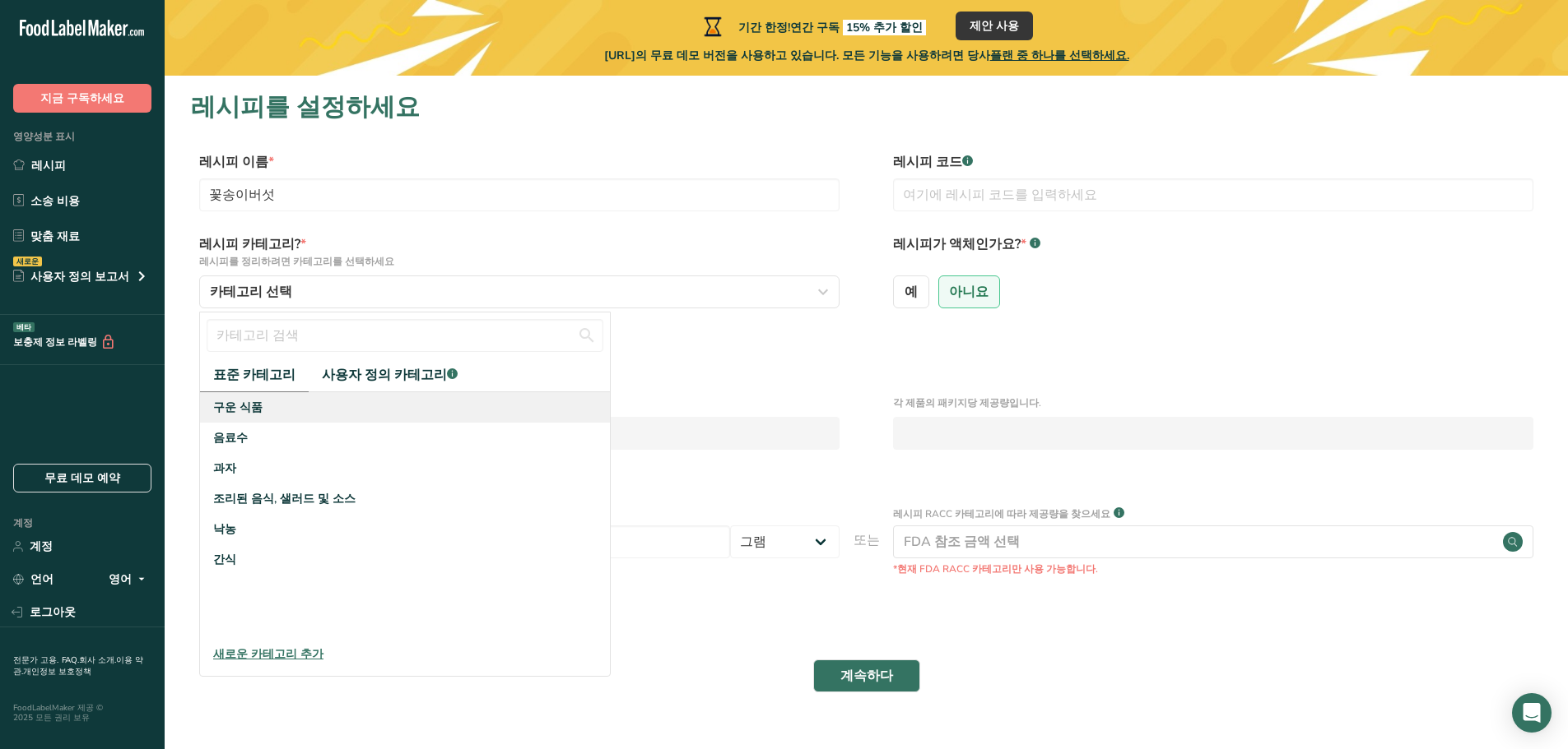
click at [293, 415] on div "구운 식품" at bounding box center [405, 407] width 410 height 30
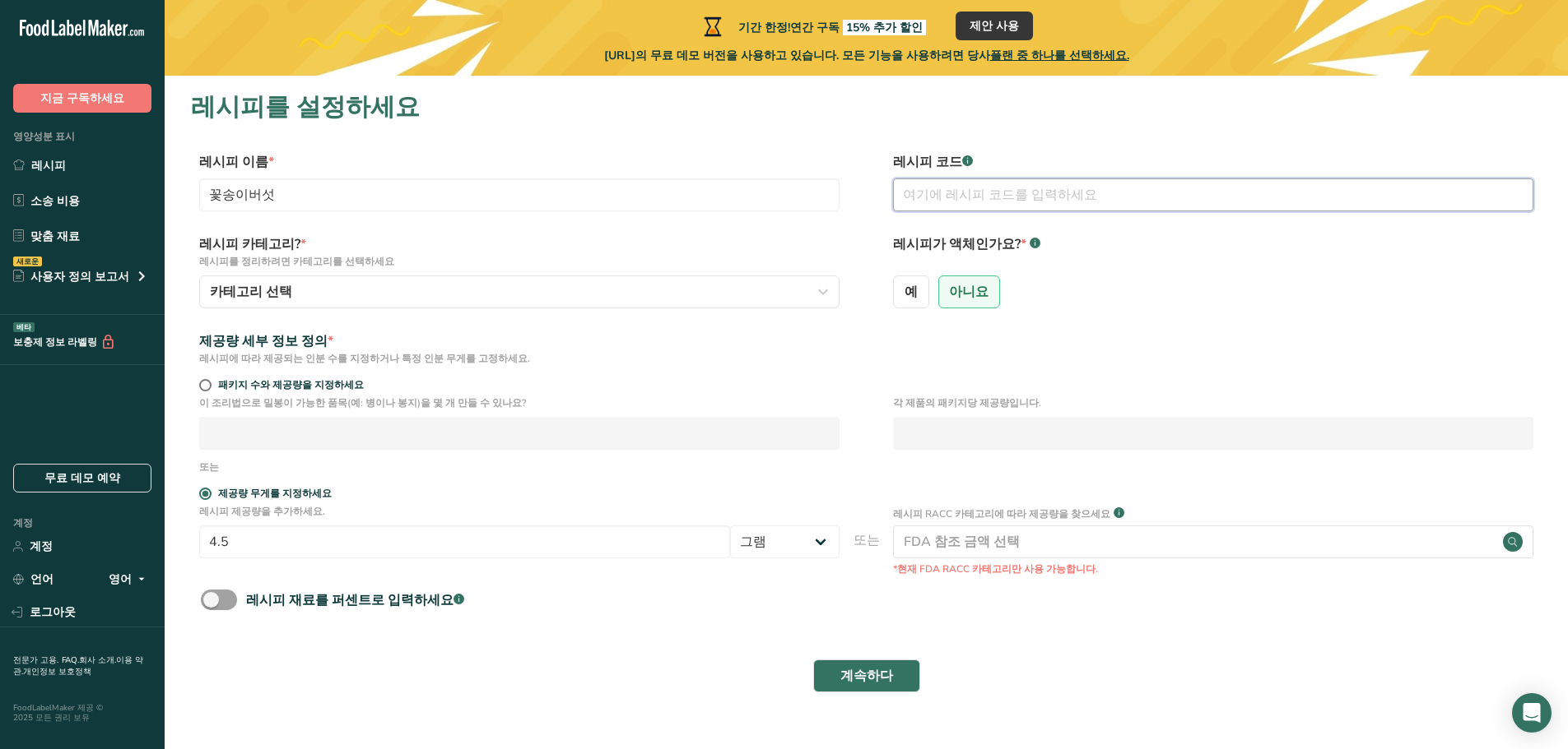
click at [1027, 203] on input "text" at bounding box center [1213, 195] width 641 height 33
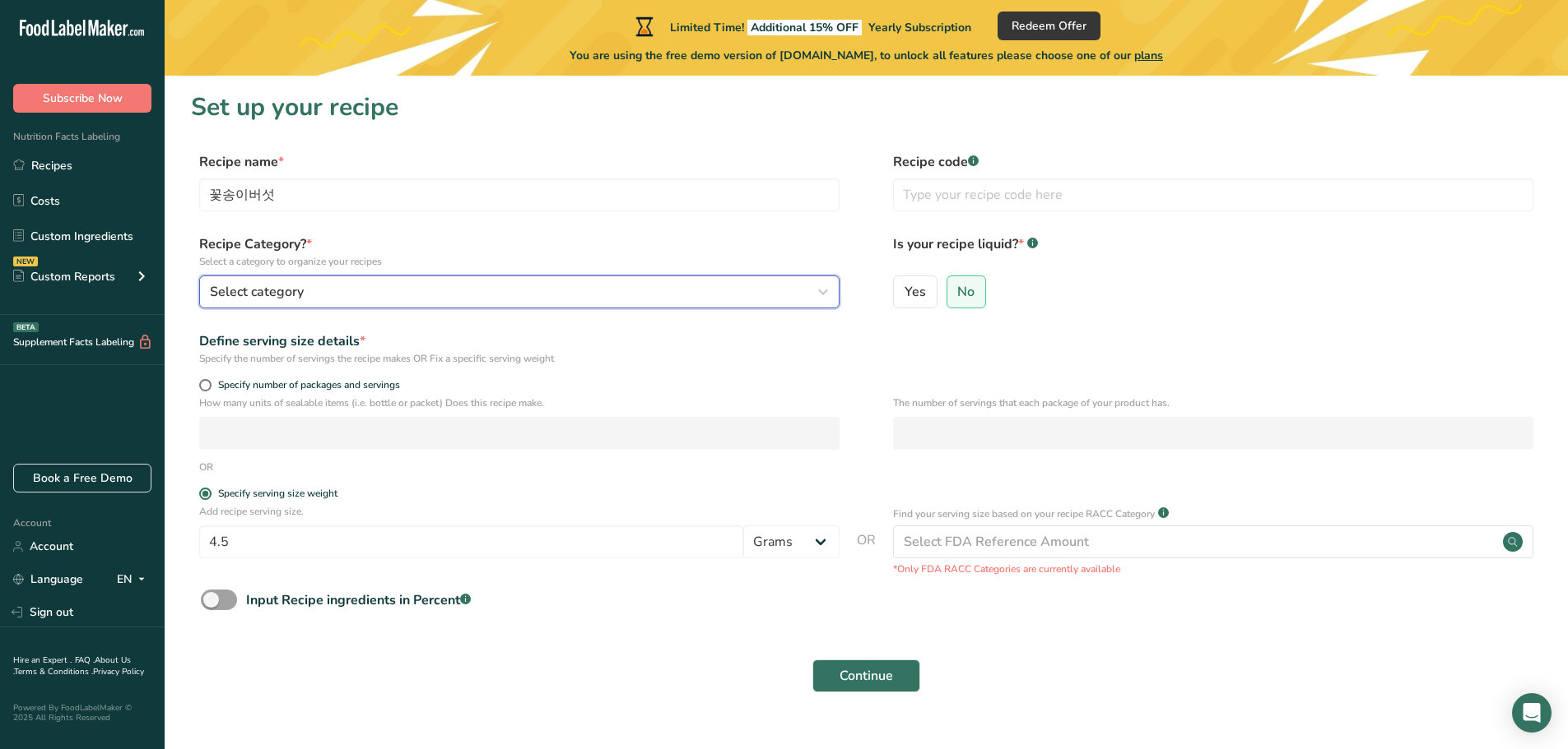
click at [529, 280] on button "Select category" at bounding box center [519, 292] width 641 height 33
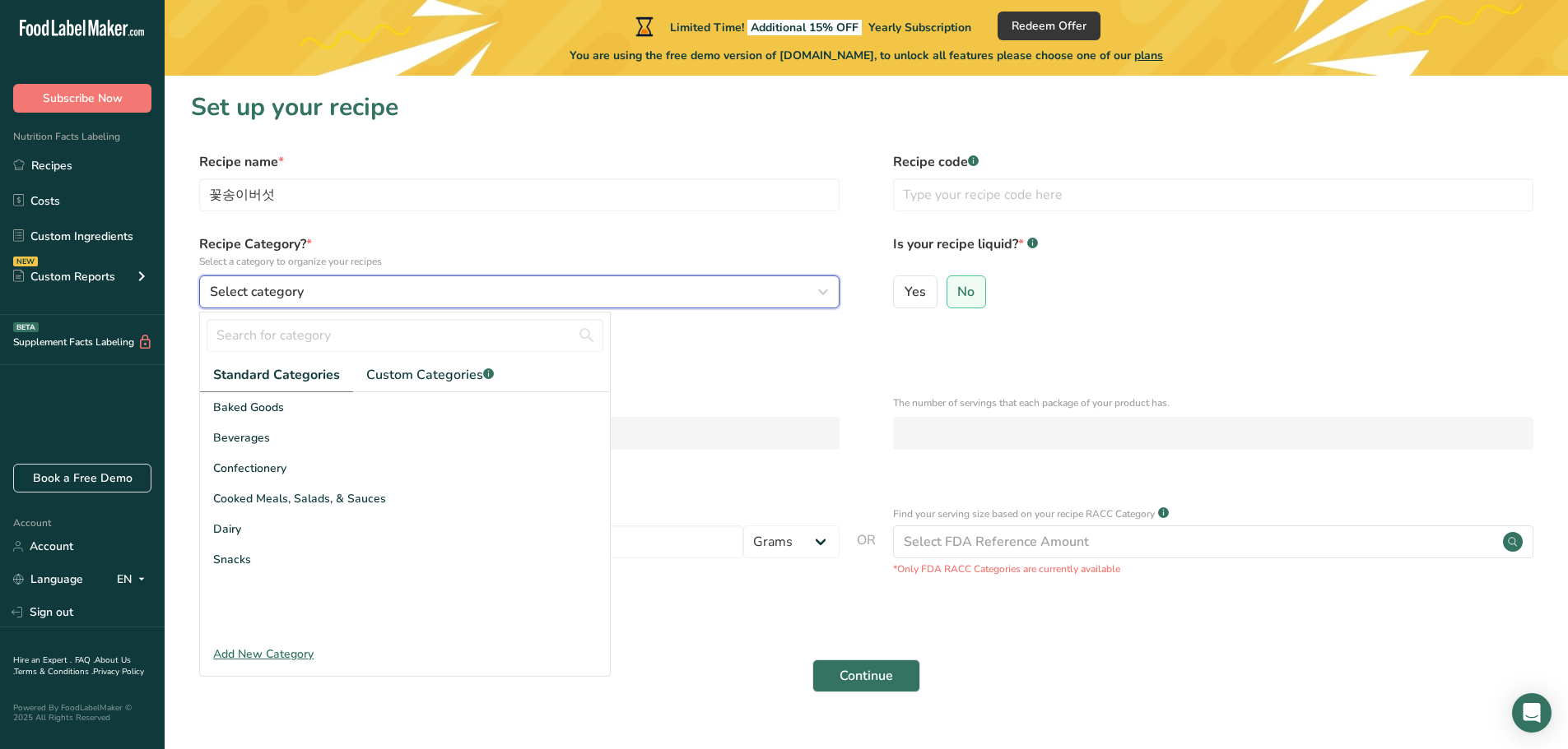
click at [529, 280] on button "Select category" at bounding box center [519, 292] width 641 height 33
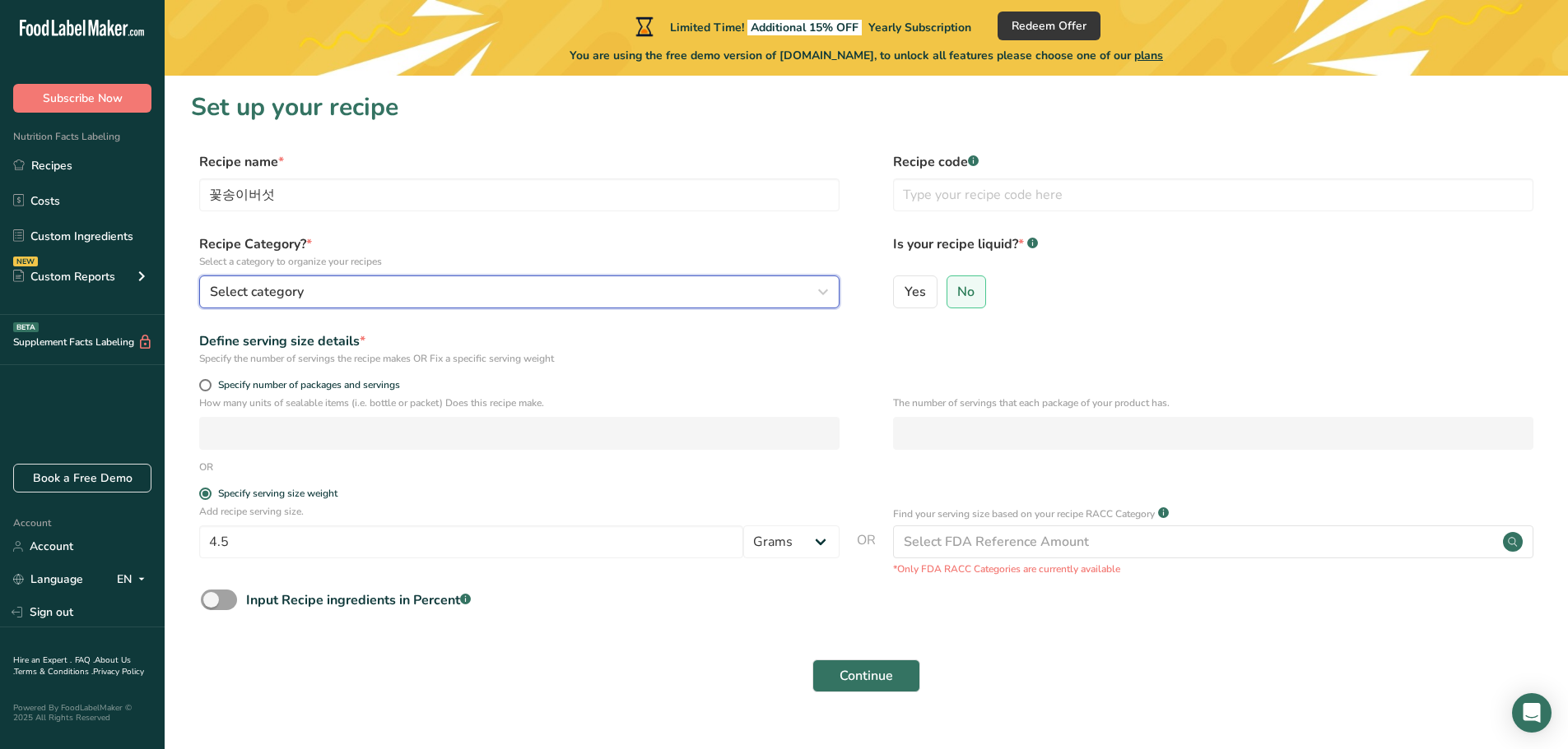
click at [528, 284] on div "Select category" at bounding box center [515, 291] width 609 height 19
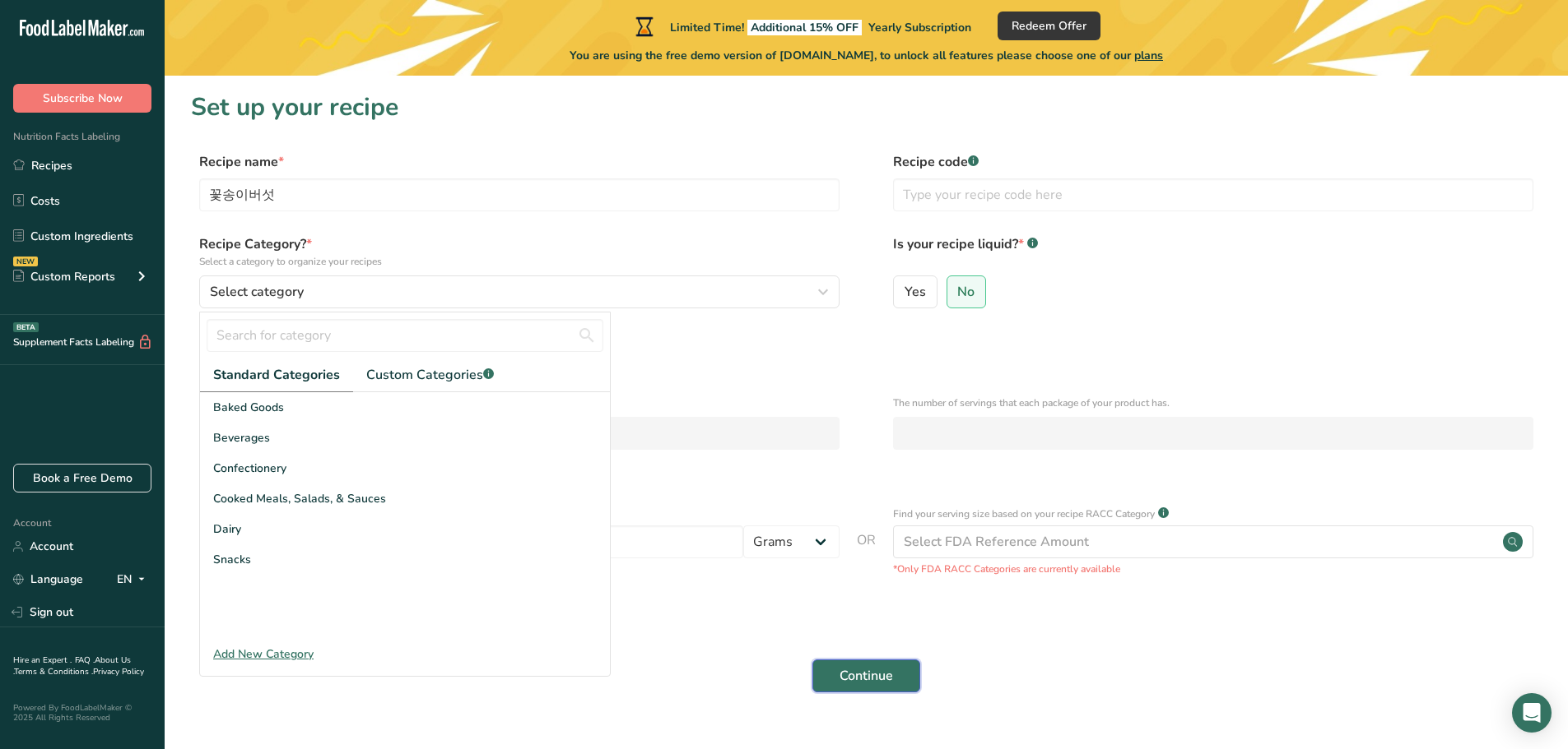
click at [893, 660] on button "Continue" at bounding box center [866, 676] width 108 height 33
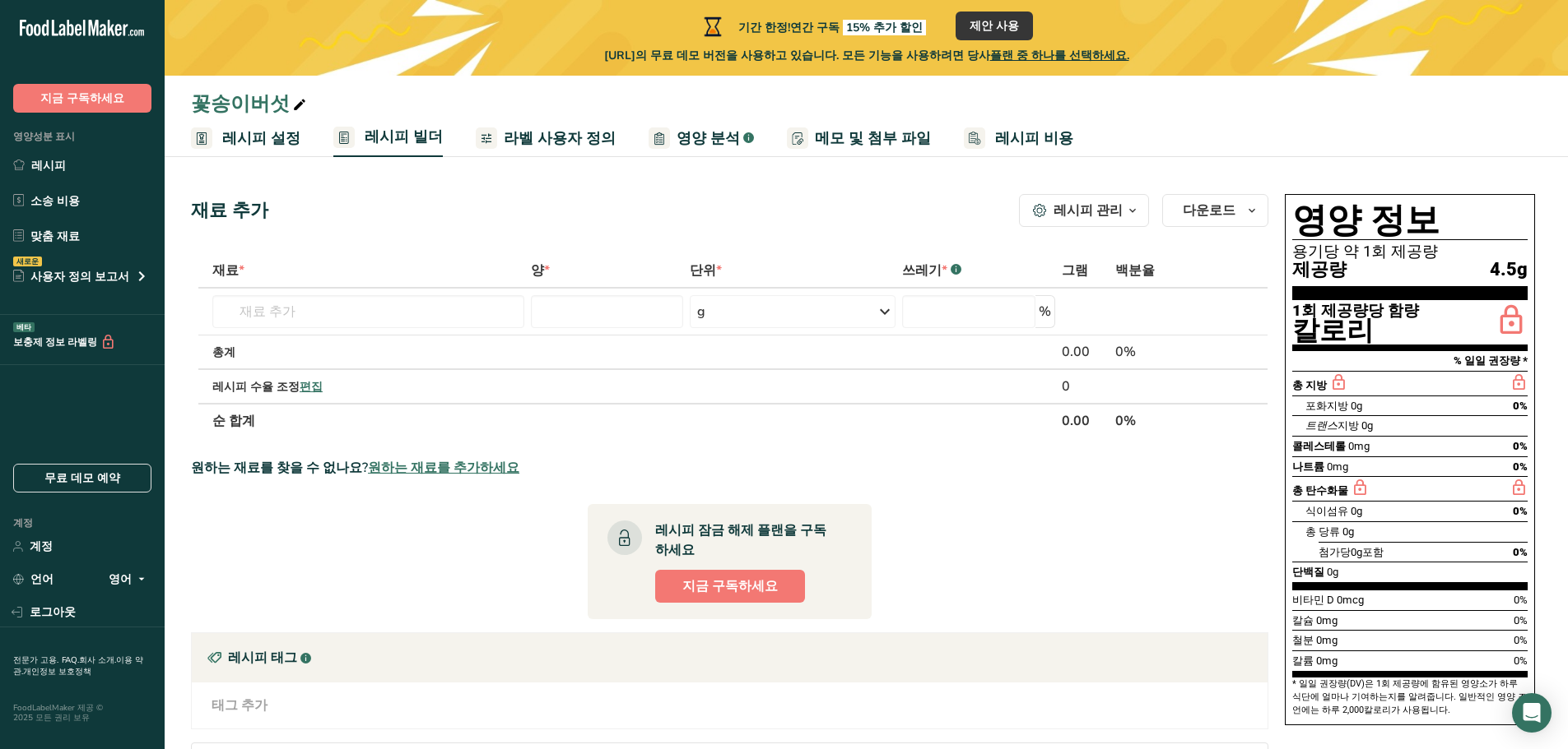
click at [247, 138] on font "레시피 설정" at bounding box center [261, 137] width 78 height 19
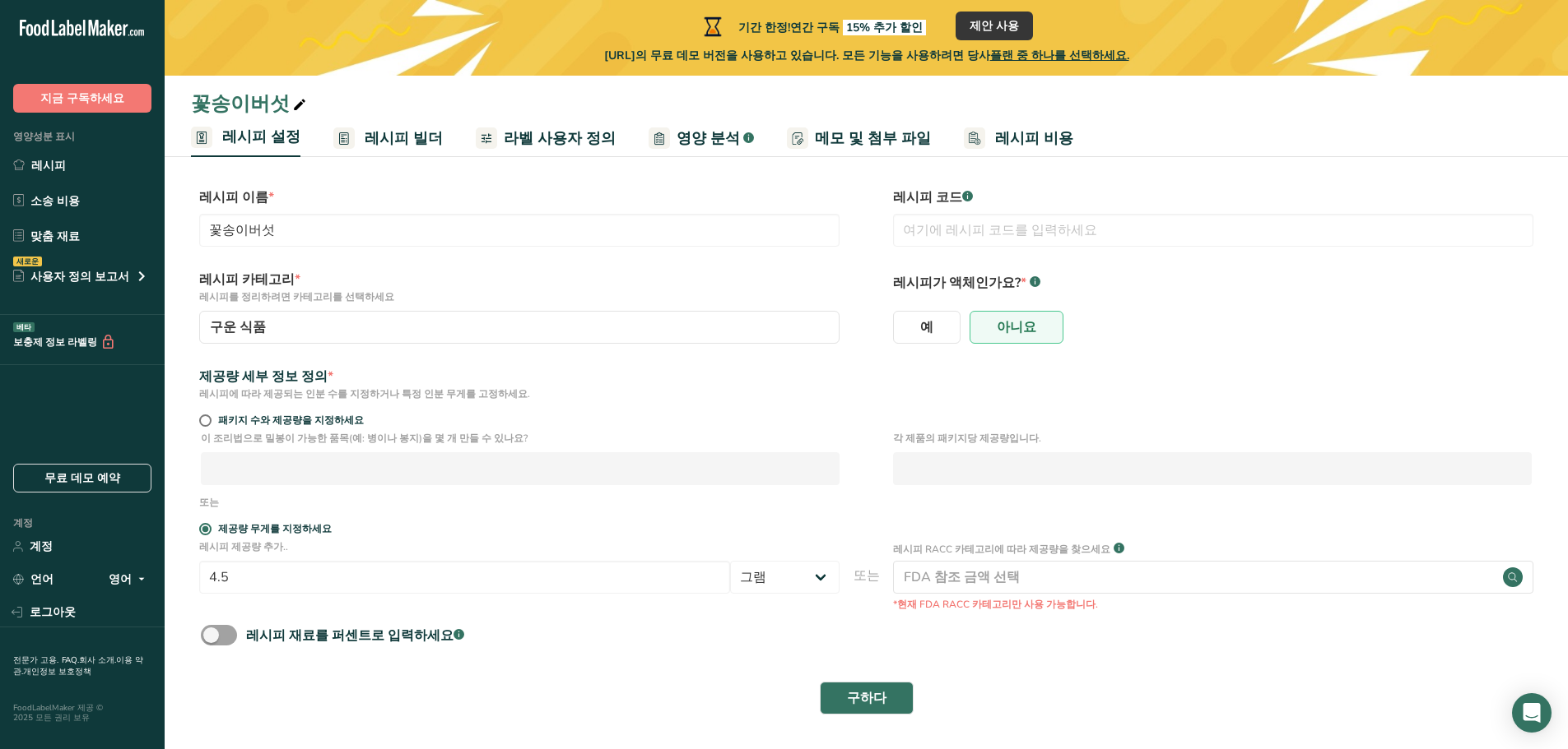
scroll to position [8, 0]
drag, startPoint x: 343, startPoint y: 574, endPoint x: 60, endPoint y: 551, distance: 283.9
click at [130, 556] on div ".a-20{fill:#fff;} 지금 구독하세요 영양성분 표시 레시피 소송 비용 맞춤 재료 새로운 사용자 정의 보고서 메뉴 라벨 [DEMOGR…" at bounding box center [784, 370] width 1568 height 757
type input "4"
type input "405"
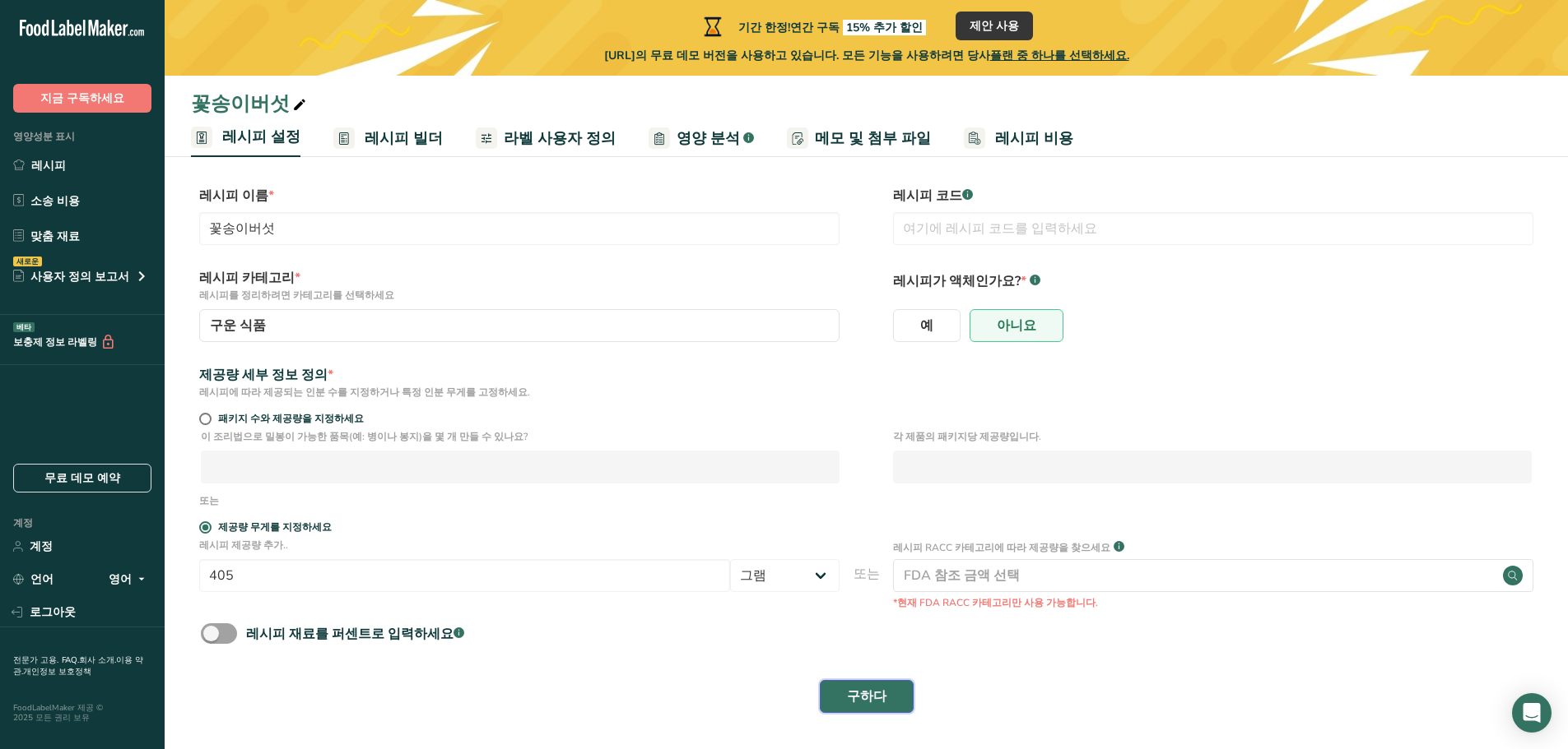
click at [873, 703] on font "구하다" at bounding box center [866, 696] width 40 height 18
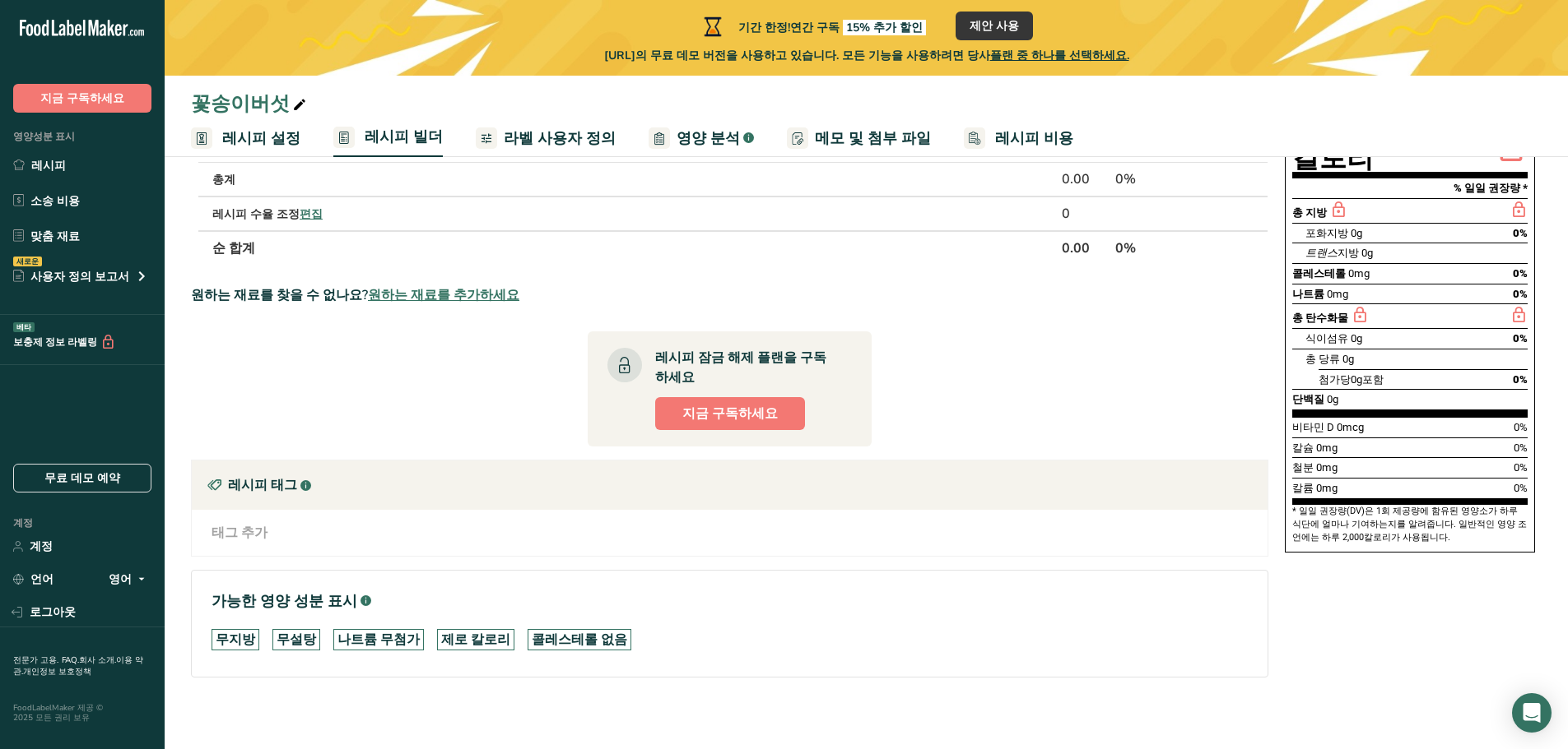
scroll to position [8, 0]
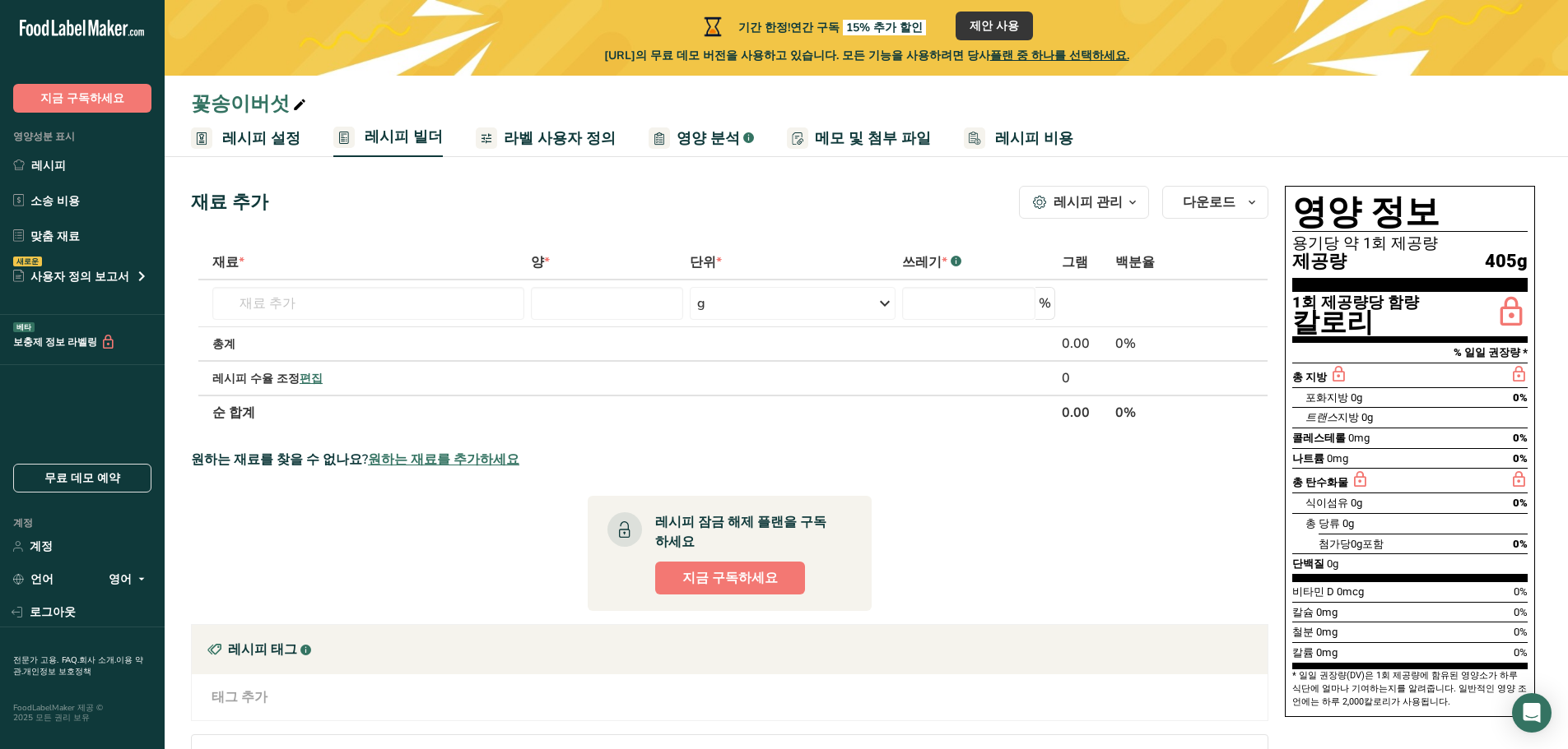
click at [1110, 201] on font "레시피 관리" at bounding box center [1088, 202] width 69 height 18
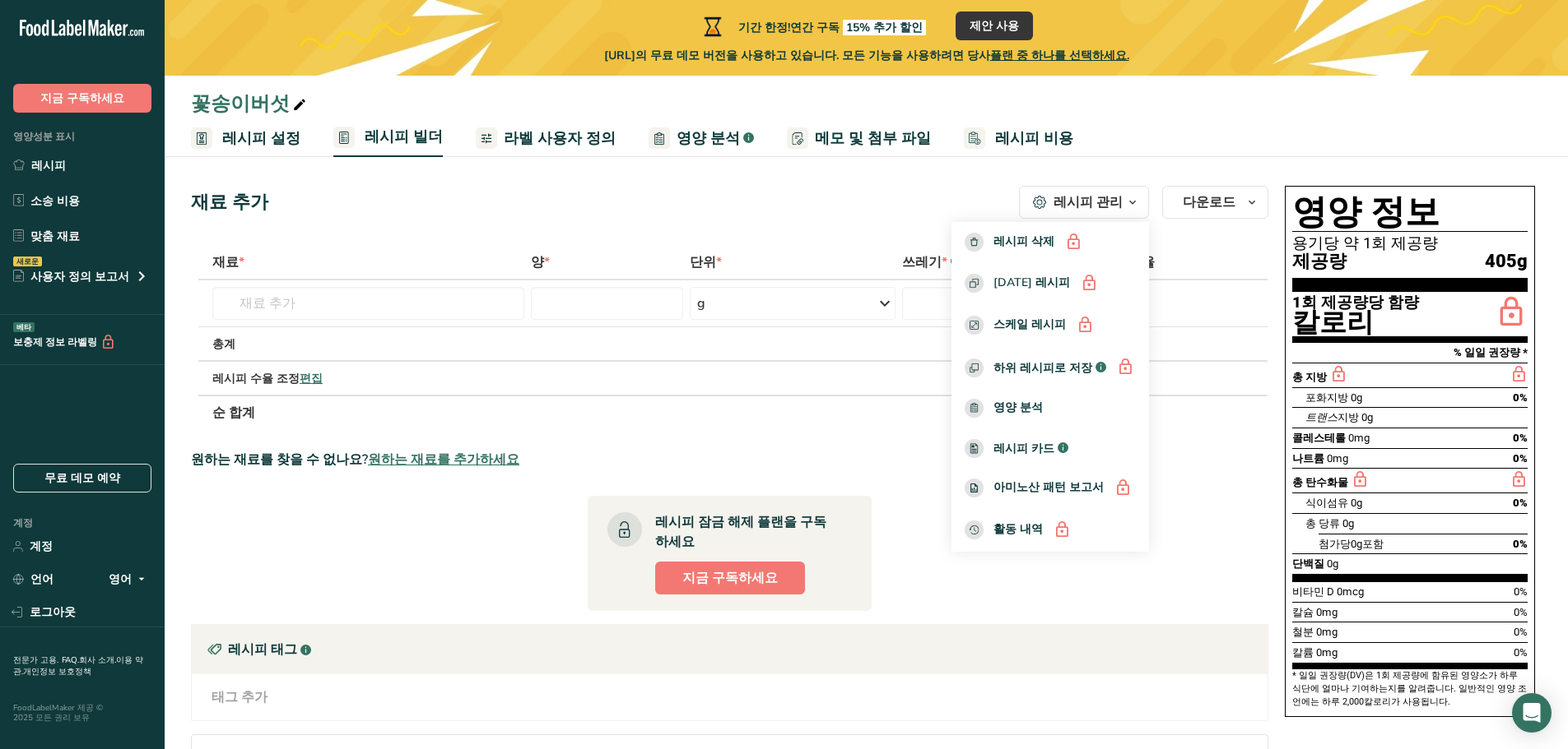
click at [828, 212] on div "재료 추가 레시피 관리 레시피 삭제 [DATE] 레시피 스케일 레시피 하위 레시피로 저장 .a-a{fill:#347362;}.b-a{fill:…" at bounding box center [729, 202] width 1077 height 33
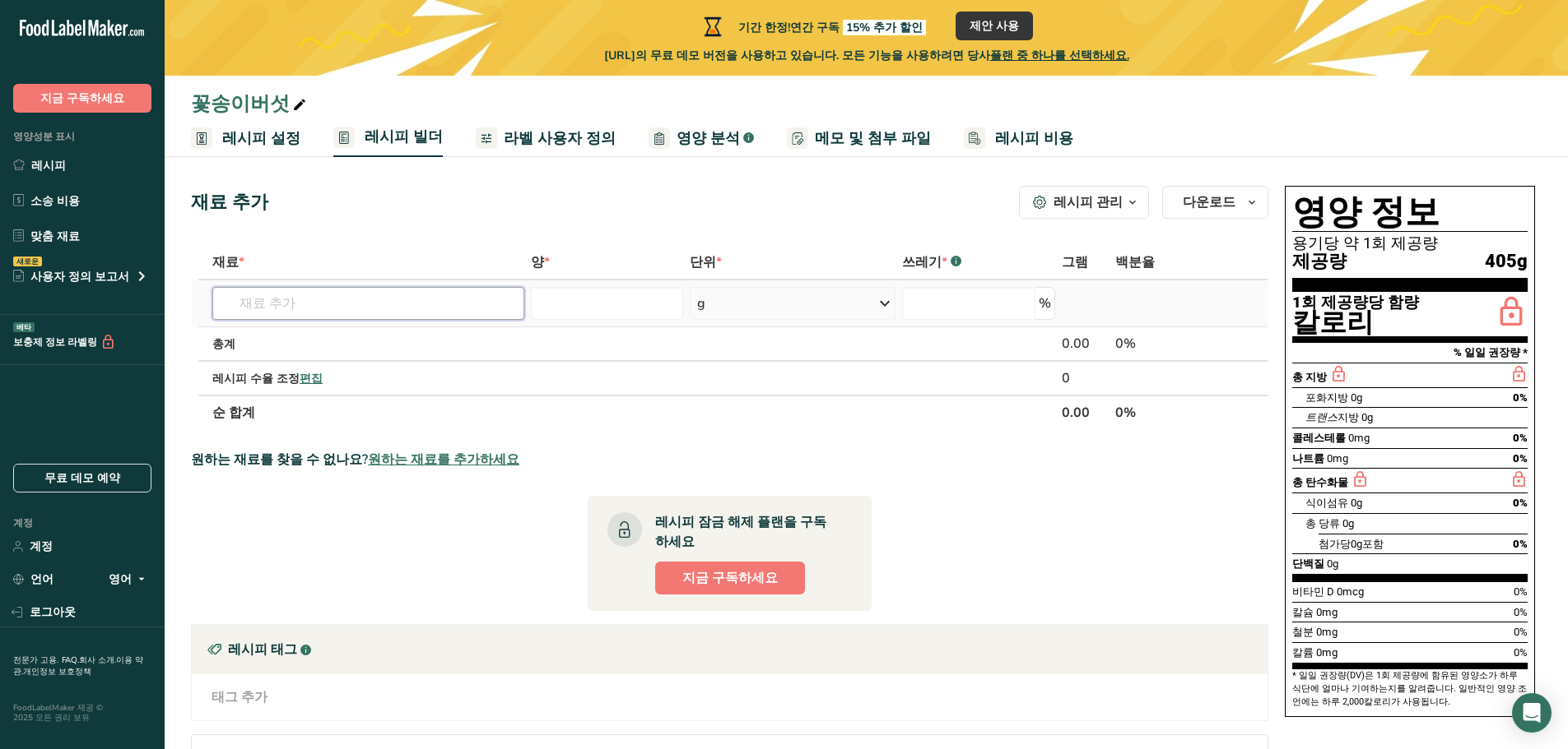
click at [347, 294] on input "text" at bounding box center [369, 303] width 312 height 33
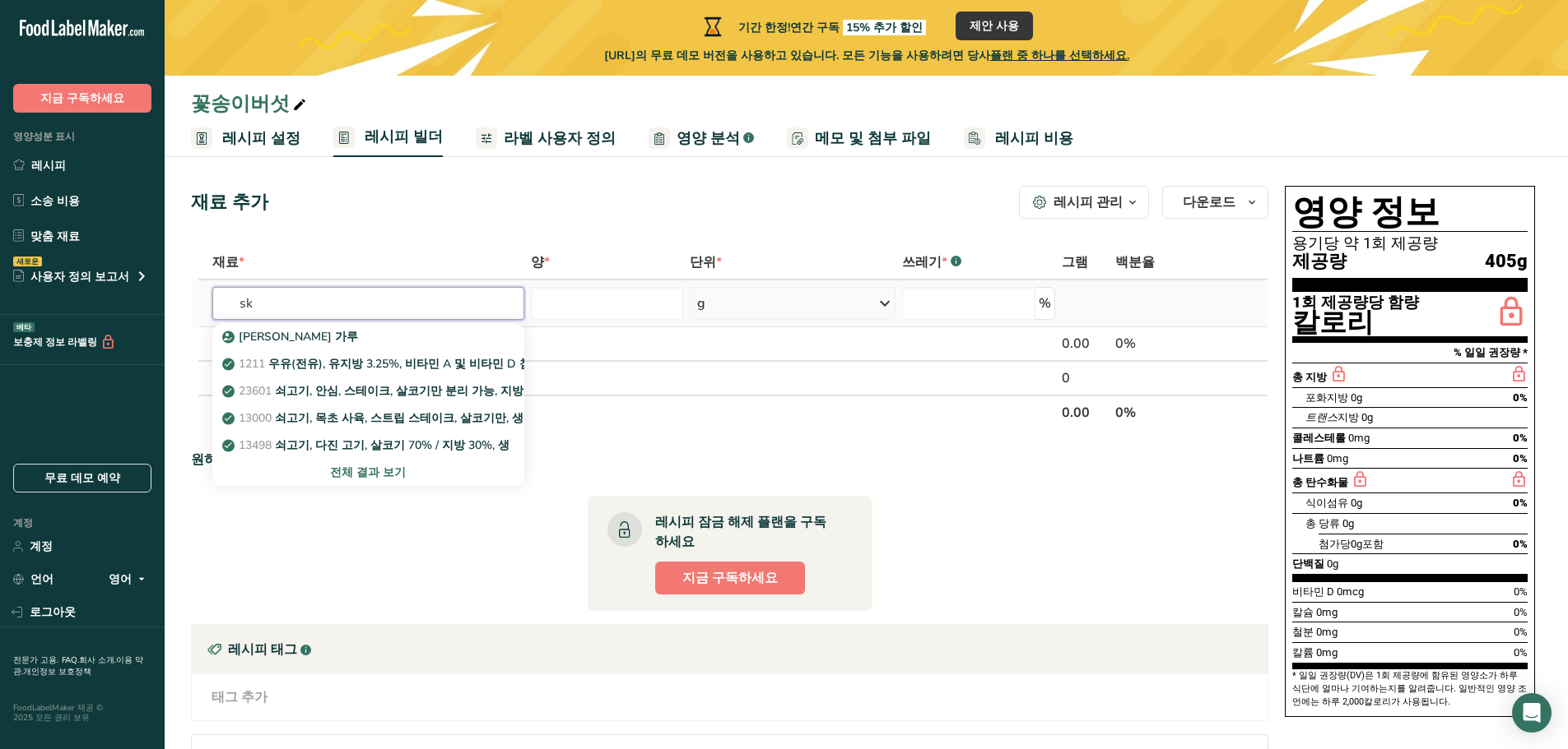
type input "s"
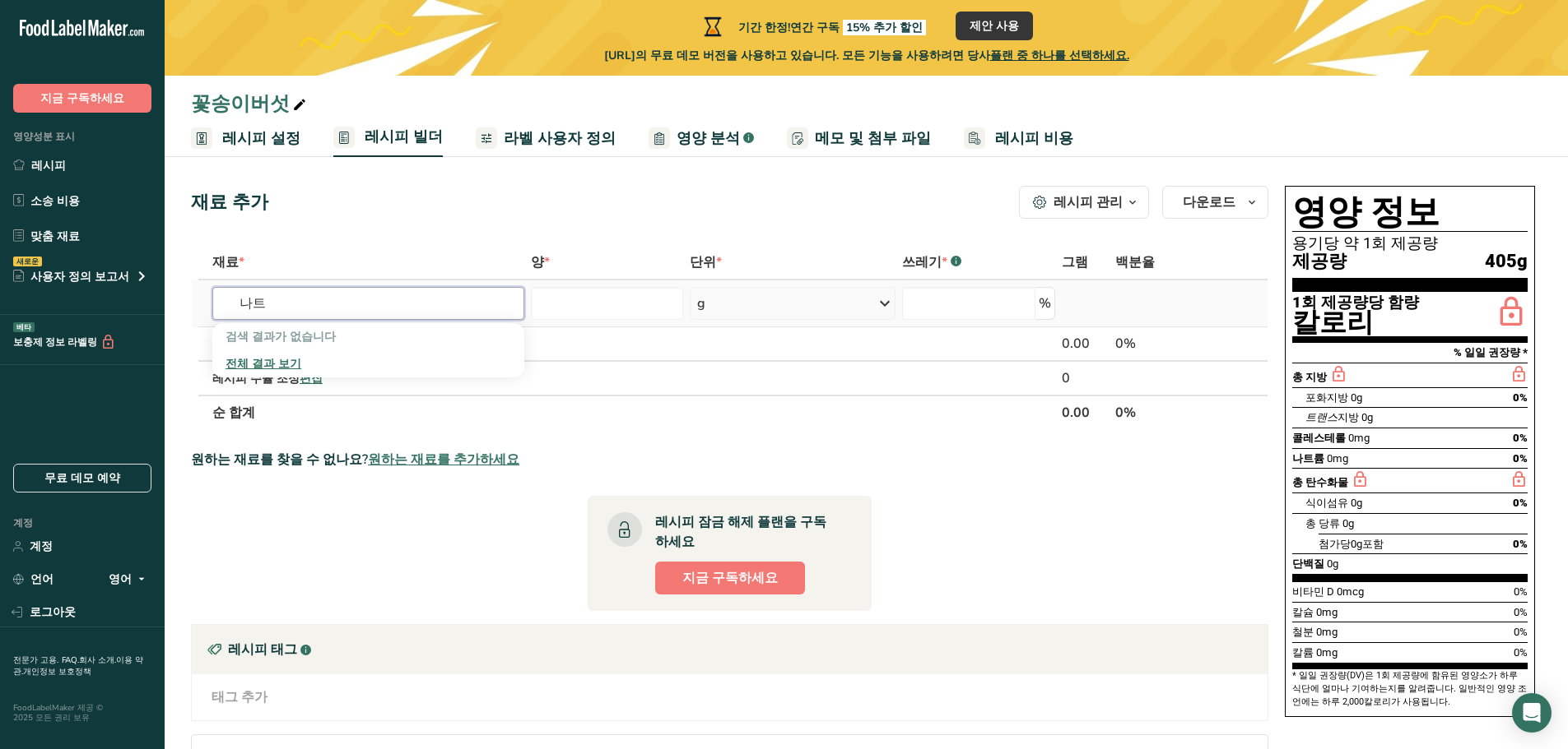
type input "나"
click at [677, 139] on font "영양 분석" at bounding box center [708, 137] width 63 height 19
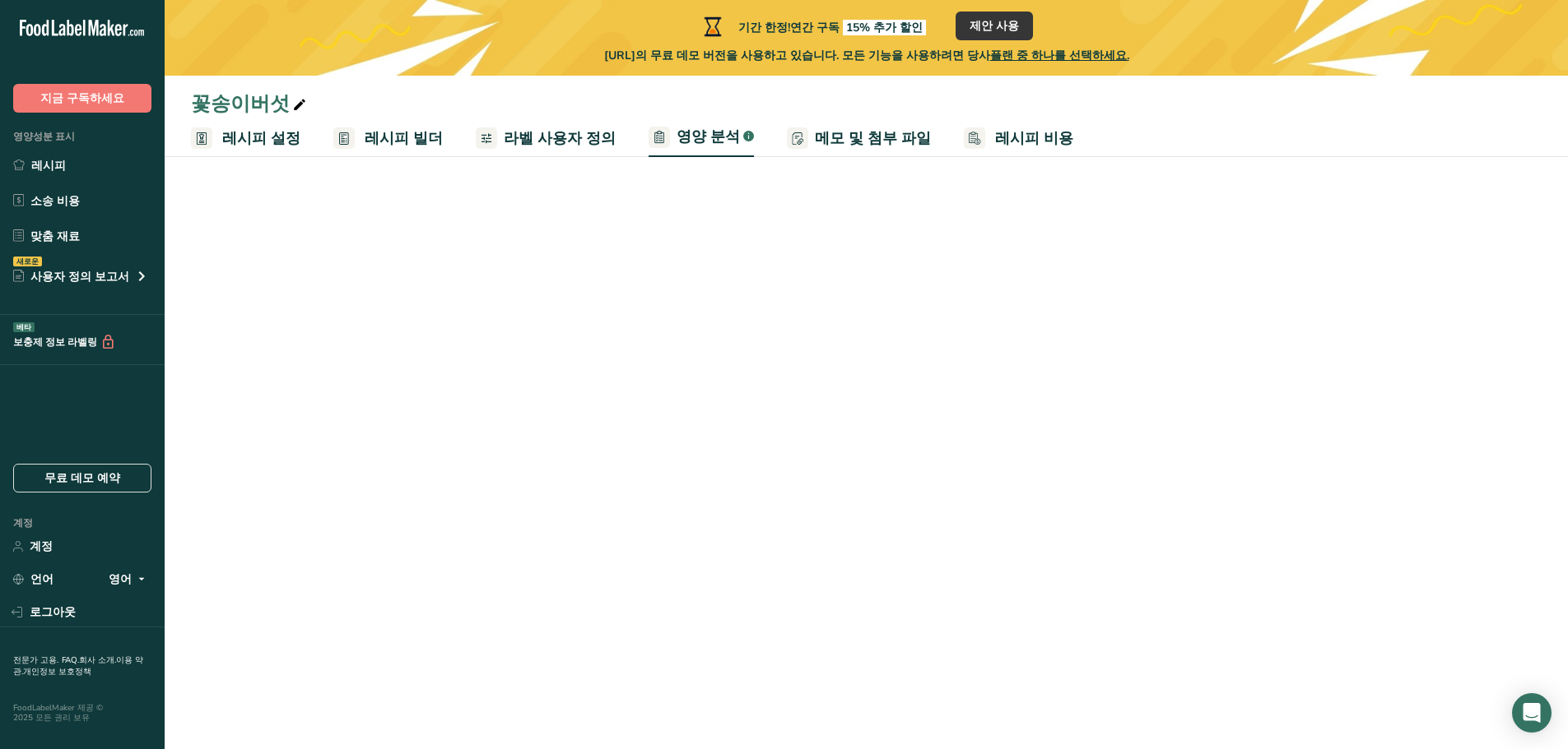
select select "Calories"
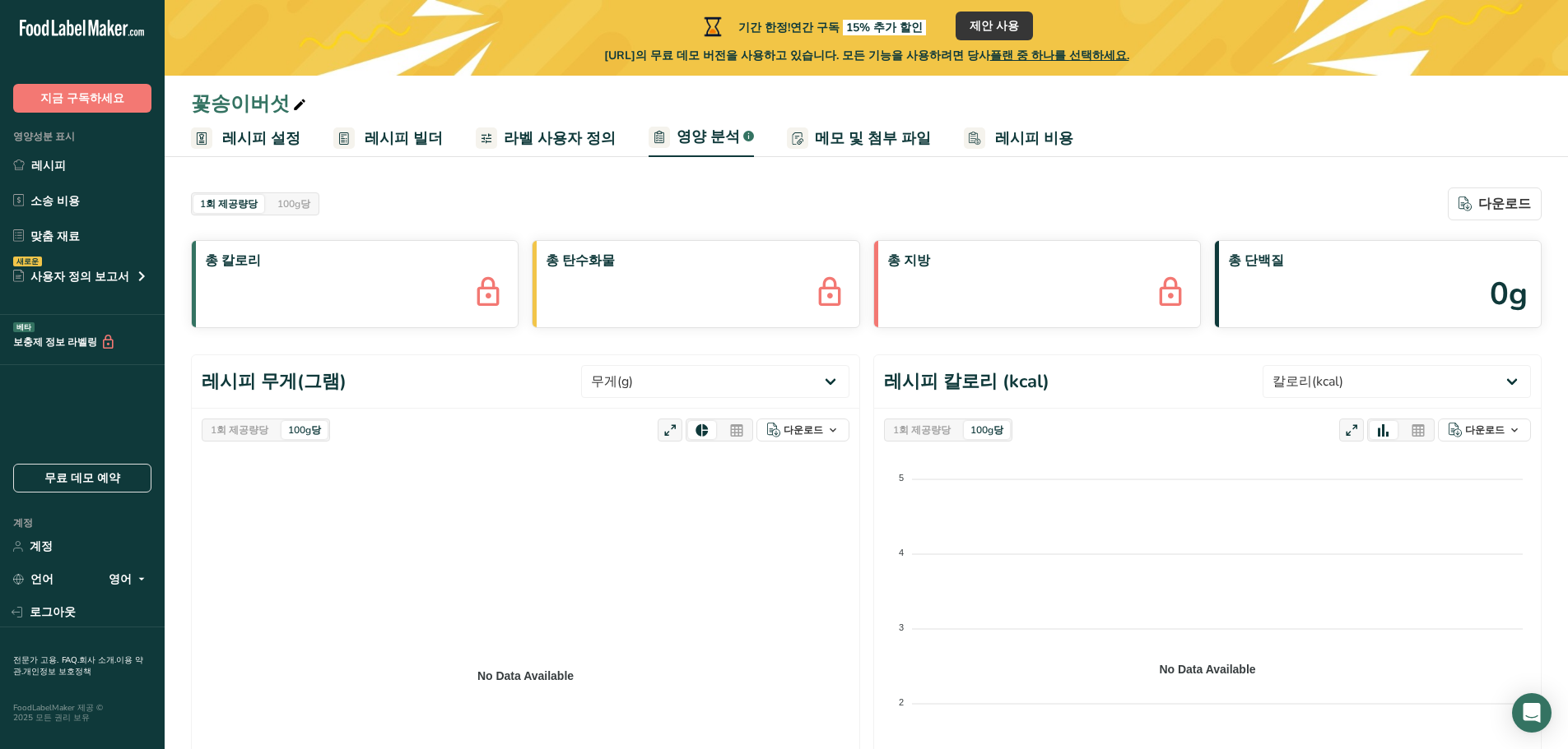
click at [273, 137] on font "레시피 설정" at bounding box center [261, 137] width 78 height 19
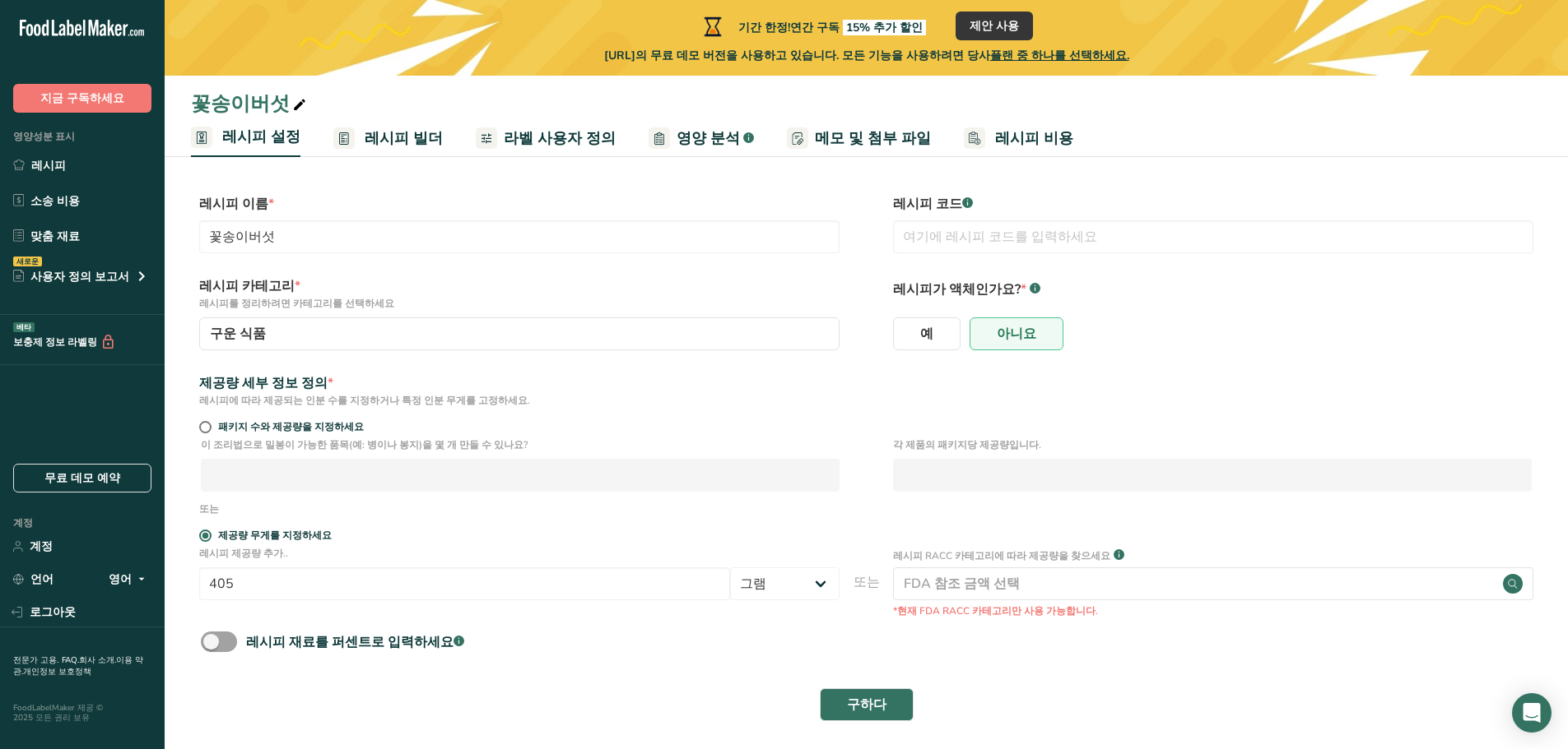
click at [381, 128] on font "레시피 빌더" at bounding box center [403, 137] width 78 height 19
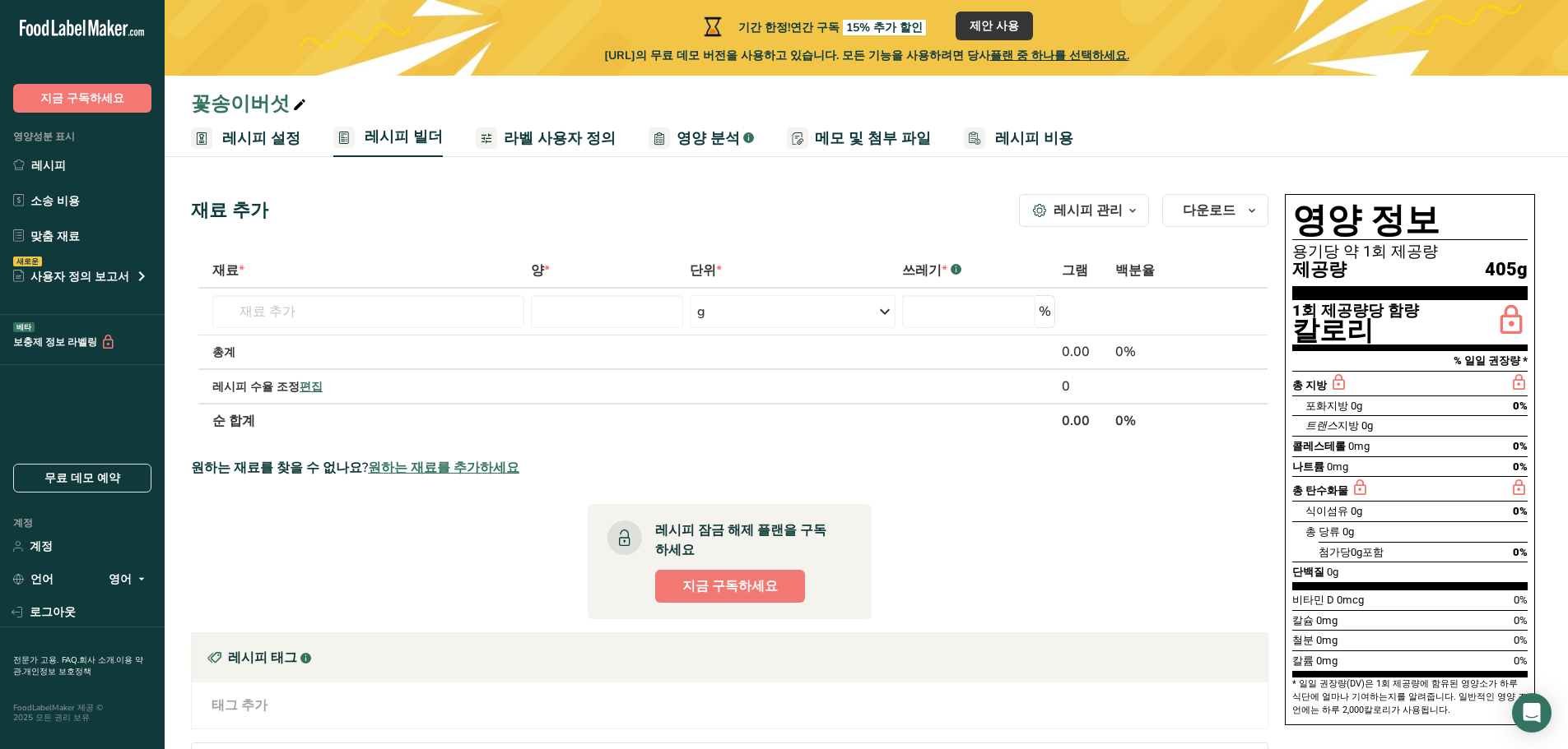
click at [1130, 205] on icon "button" at bounding box center [1133, 211] width 14 height 20
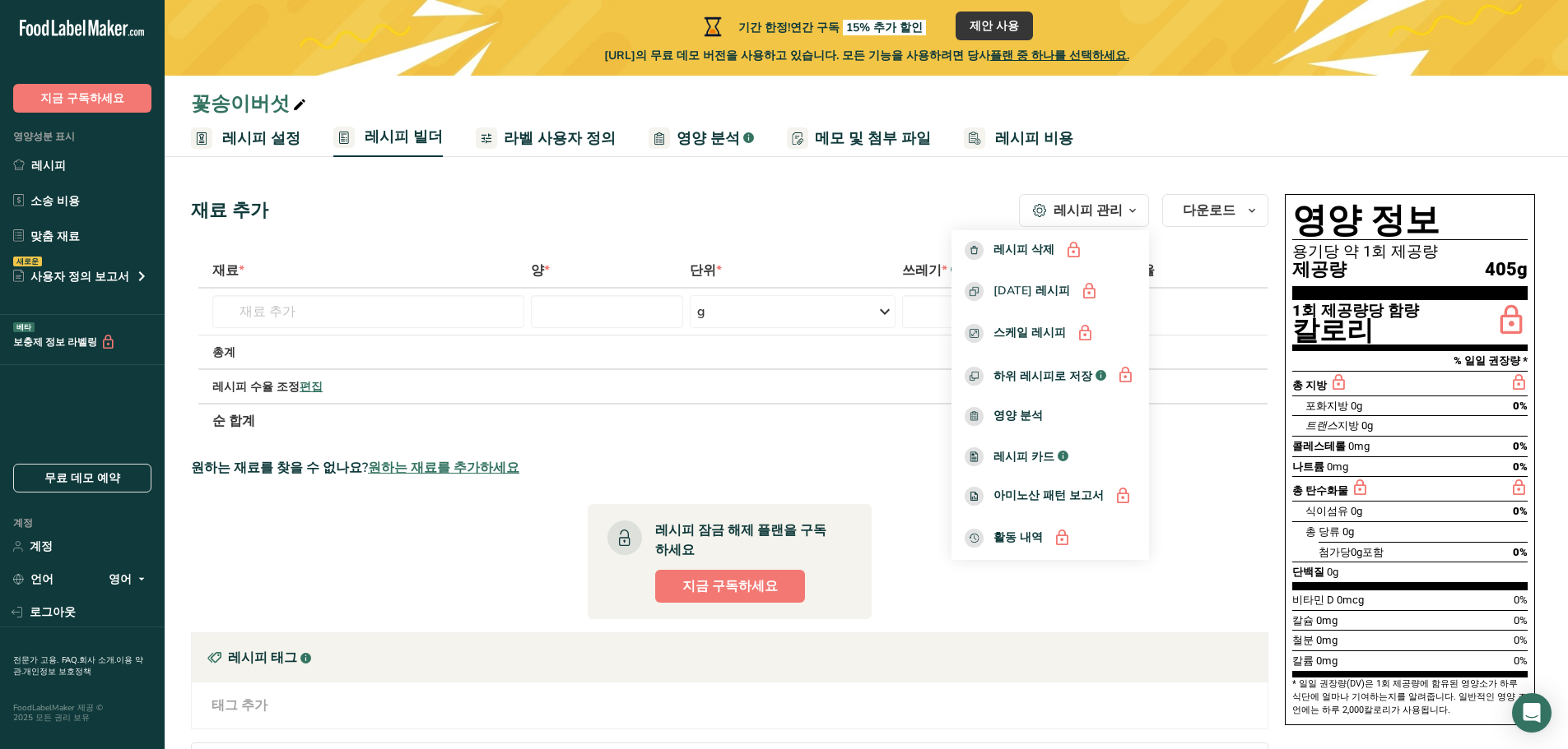
click at [1130, 205] on icon "button" at bounding box center [1133, 211] width 14 height 20
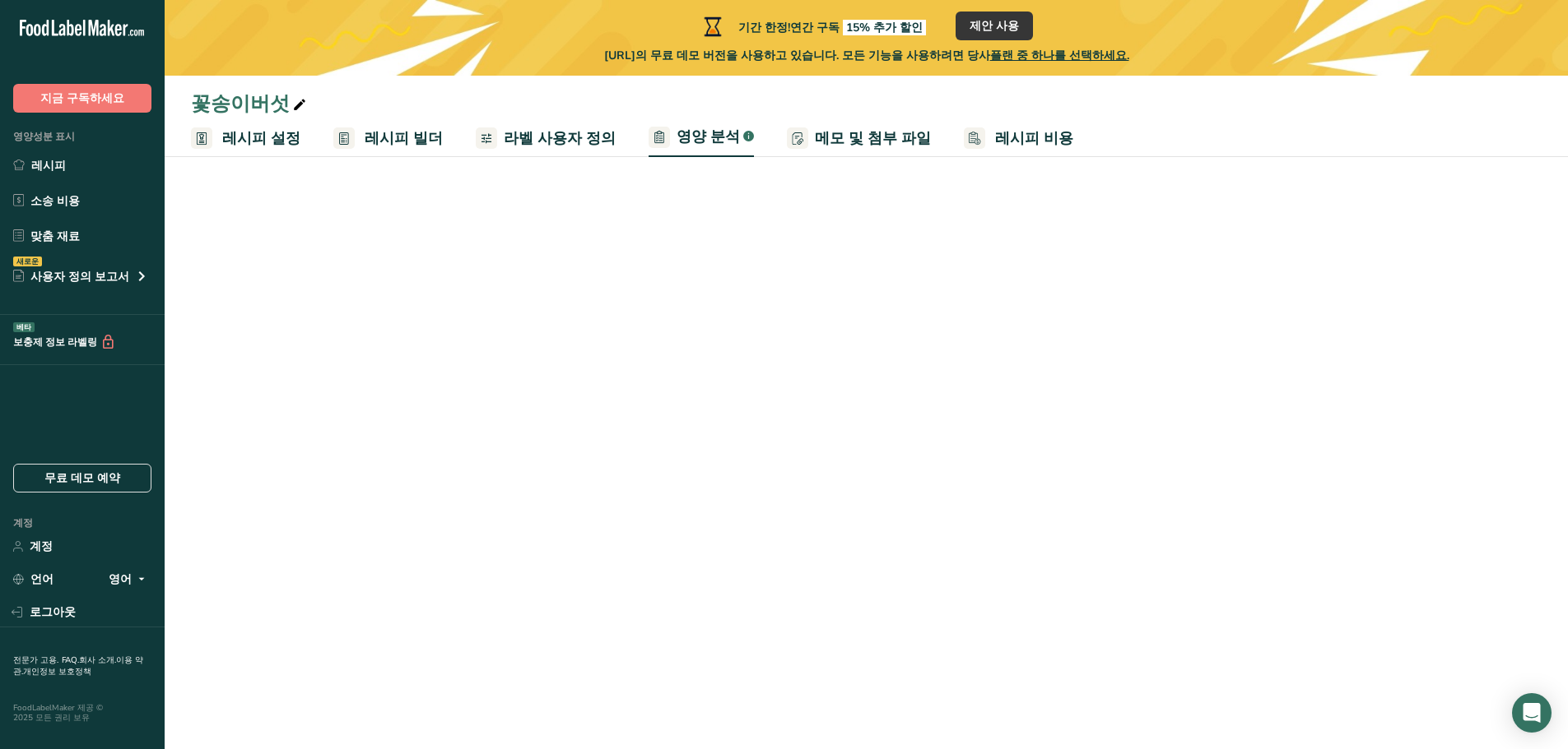
select select "Calories"
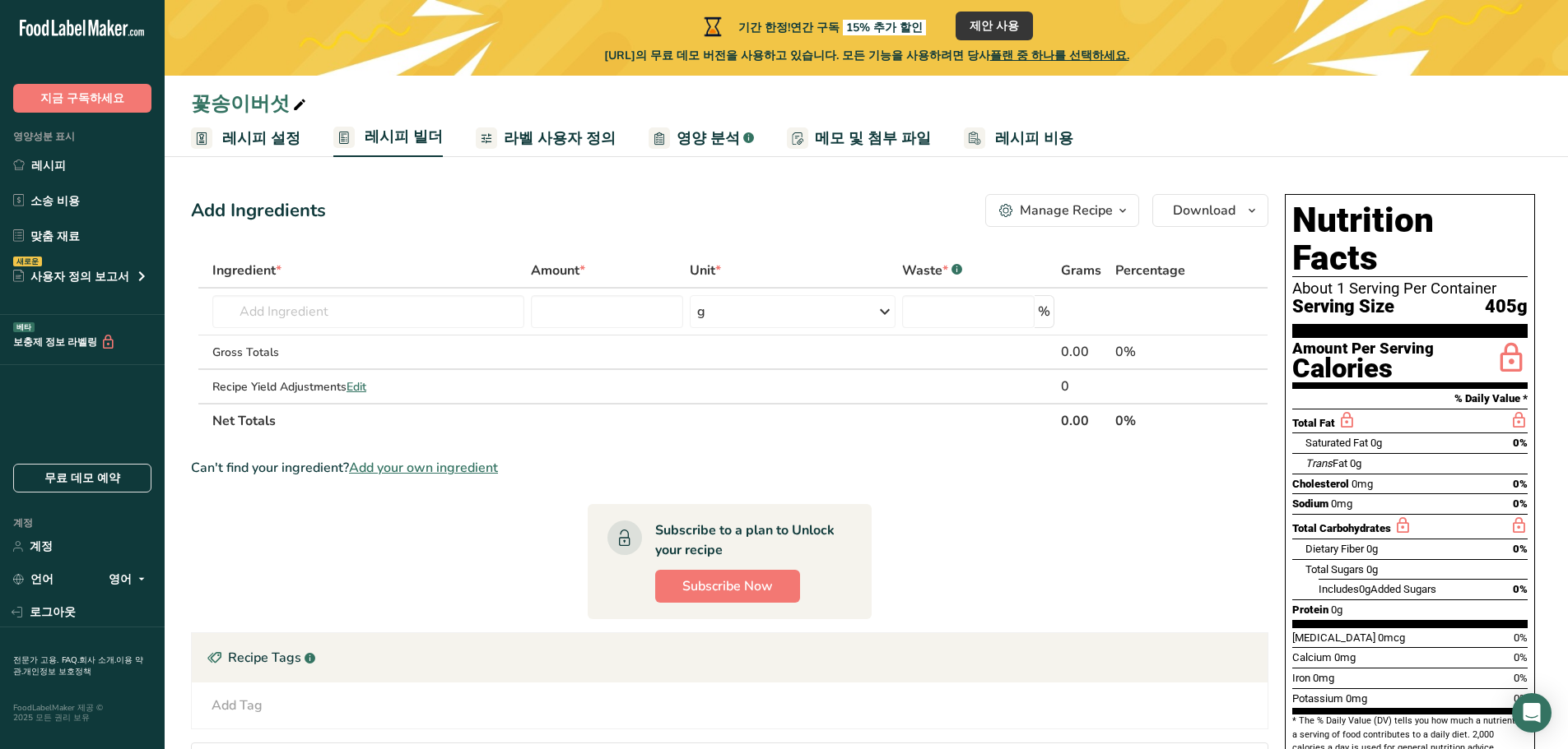
scroll to position [8, 0]
